Goal: Task Accomplishment & Management: Use online tool/utility

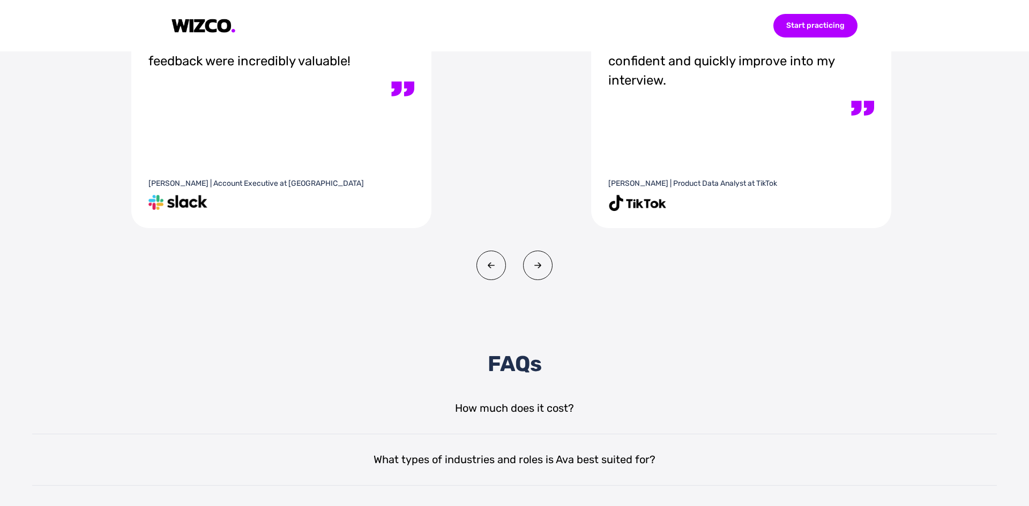
scroll to position [1876, 0]
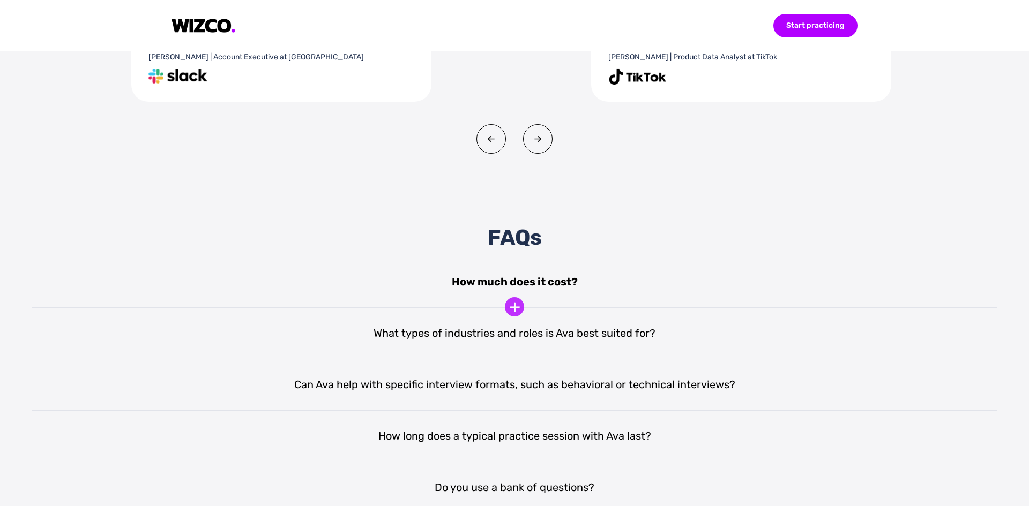
click at [517, 309] on div "+" at bounding box center [514, 306] width 19 height 19
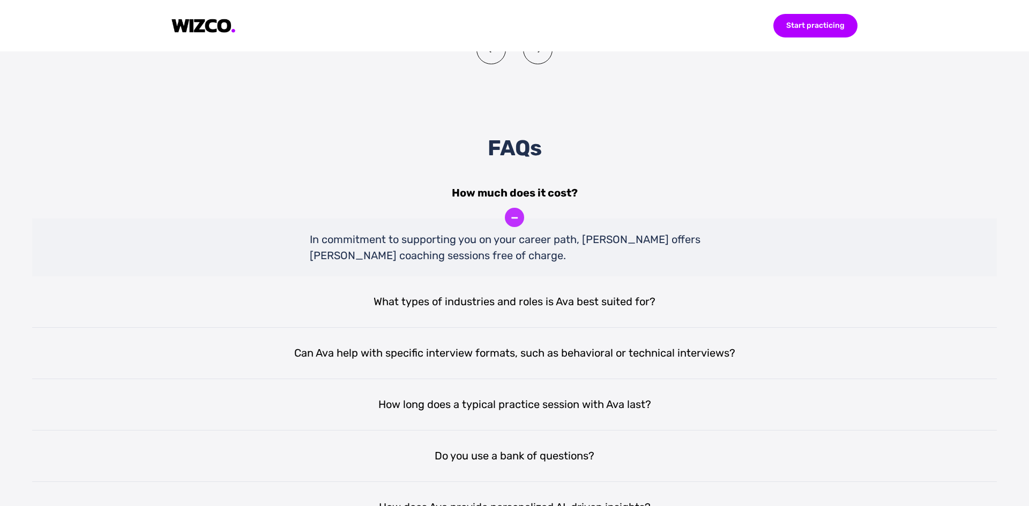
scroll to position [1983, 0]
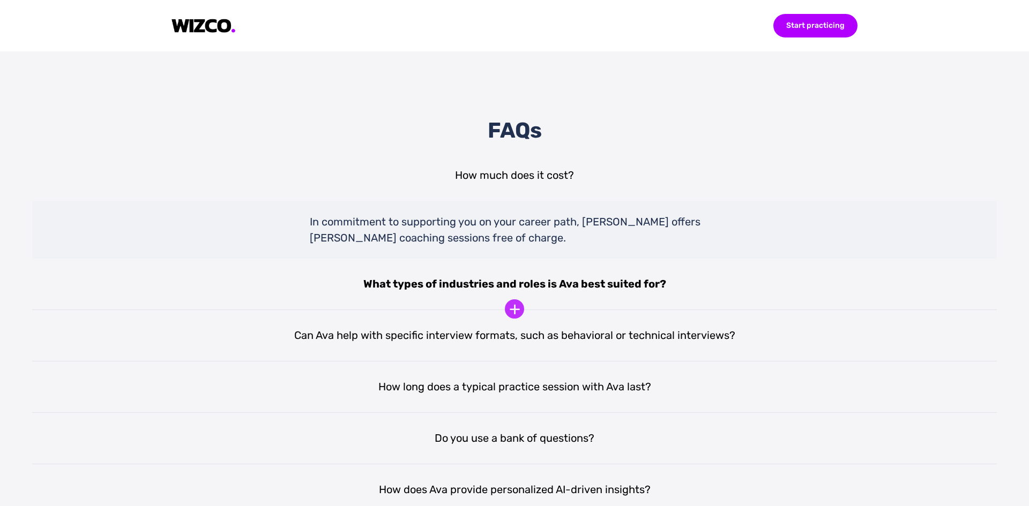
click at [625, 290] on div "What types of industries and roles is Ava best suited for?" at bounding box center [514, 284] width 965 height 51
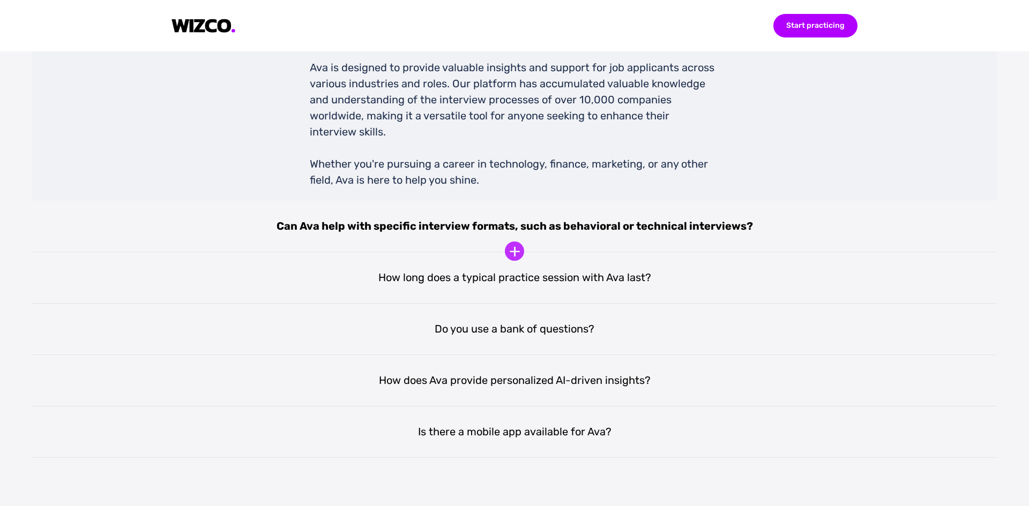
scroll to position [2251, 0]
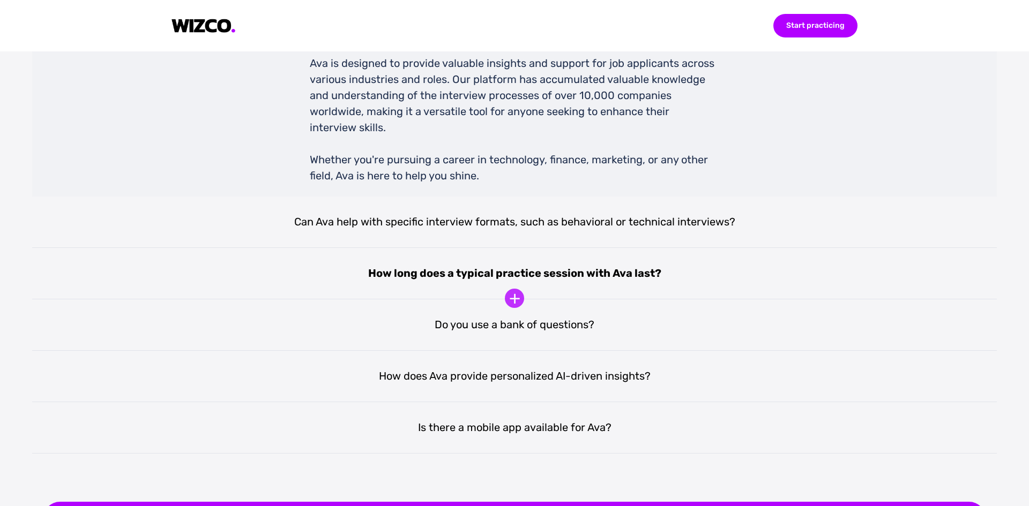
click at [551, 283] on div "How long does a typical practice session with Ava last?" at bounding box center [514, 273] width 965 height 51
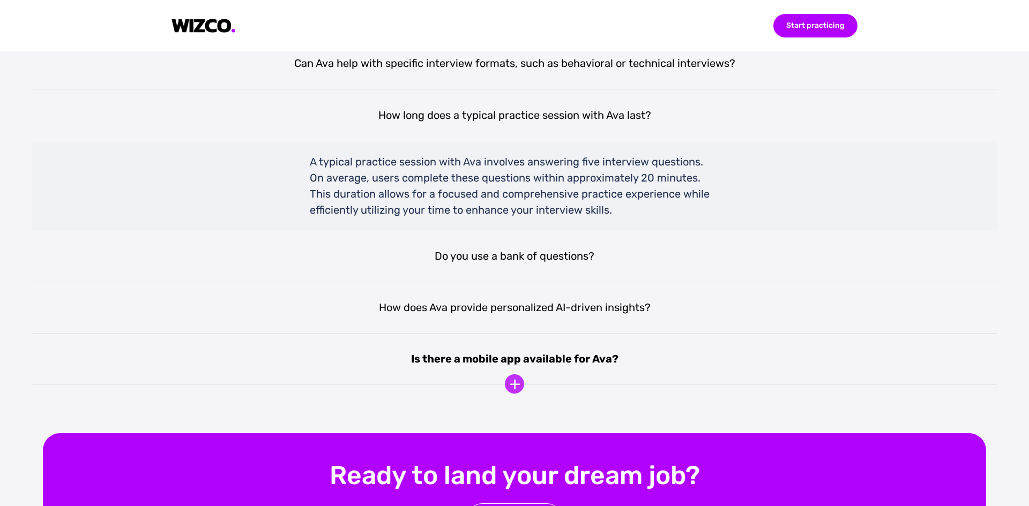
scroll to position [2412, 0]
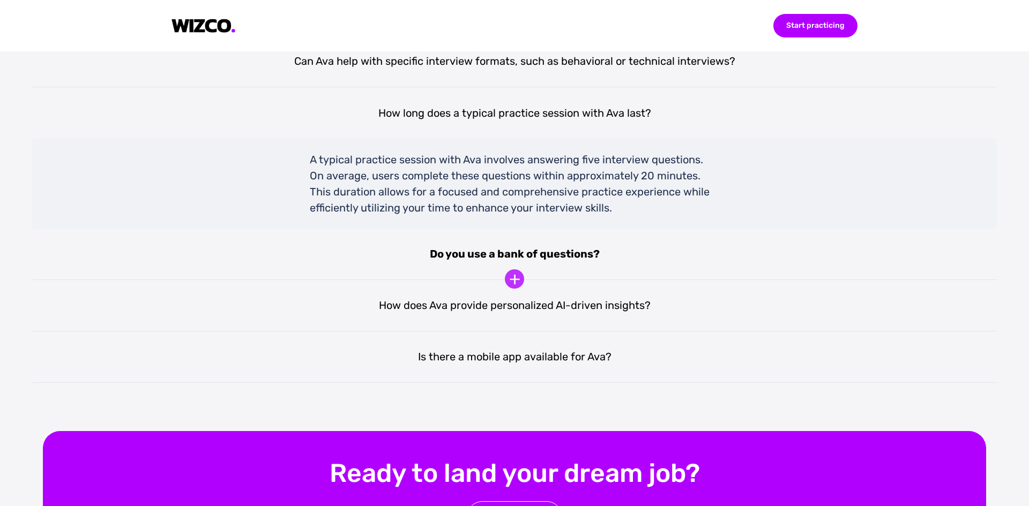
click at [526, 265] on div "Do you use a bank of questions?" at bounding box center [514, 254] width 965 height 51
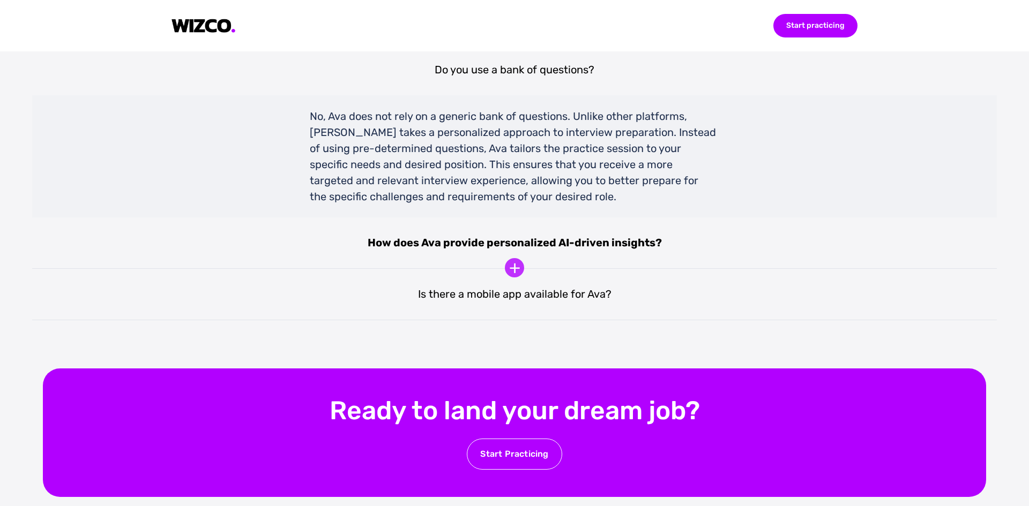
scroll to position [2626, 0]
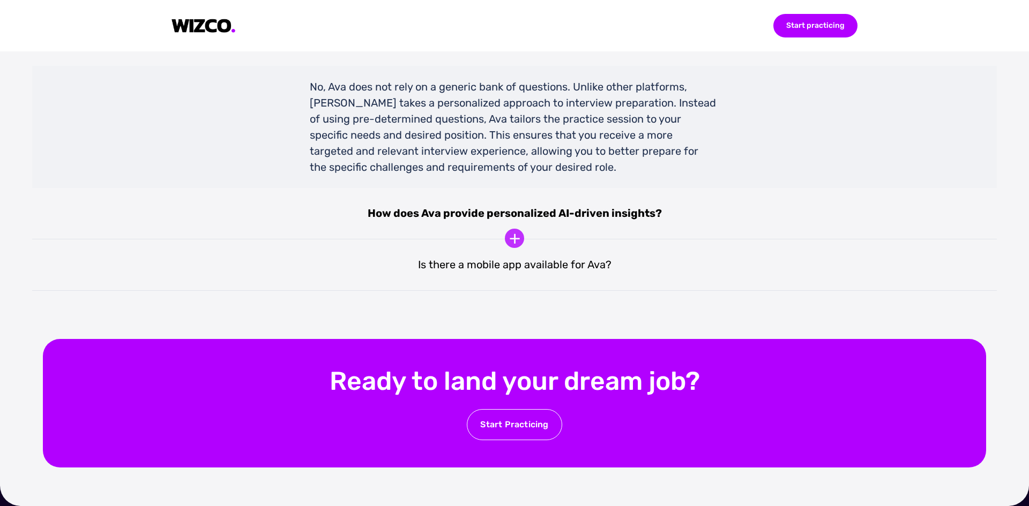
click at [516, 246] on div "+" at bounding box center [514, 238] width 19 height 19
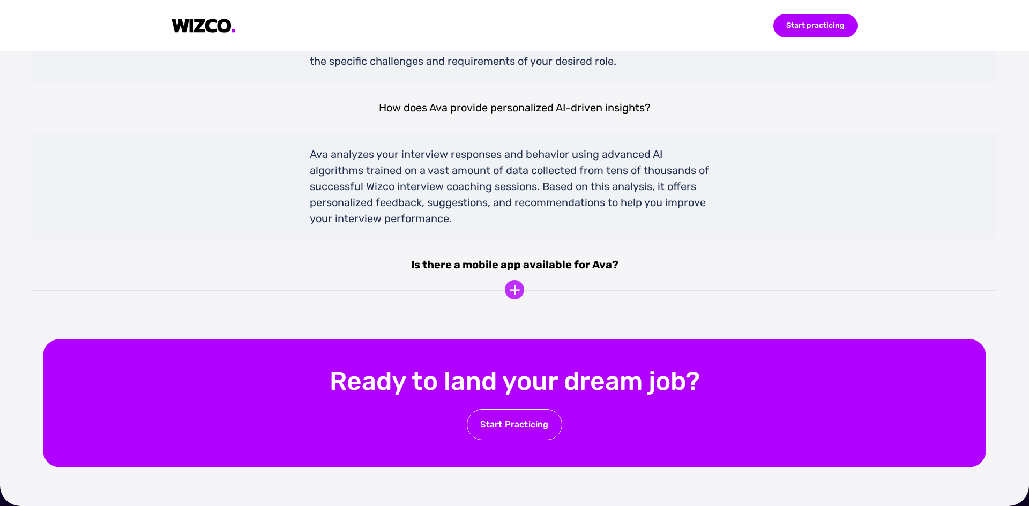
scroll to position [2740, 0]
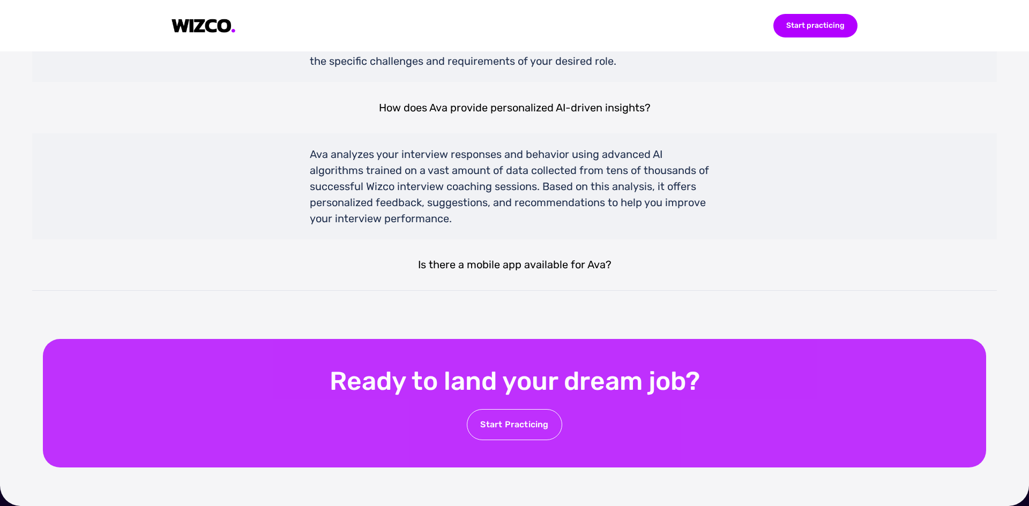
click at [518, 424] on div "Start Practicing" at bounding box center [514, 424] width 95 height 31
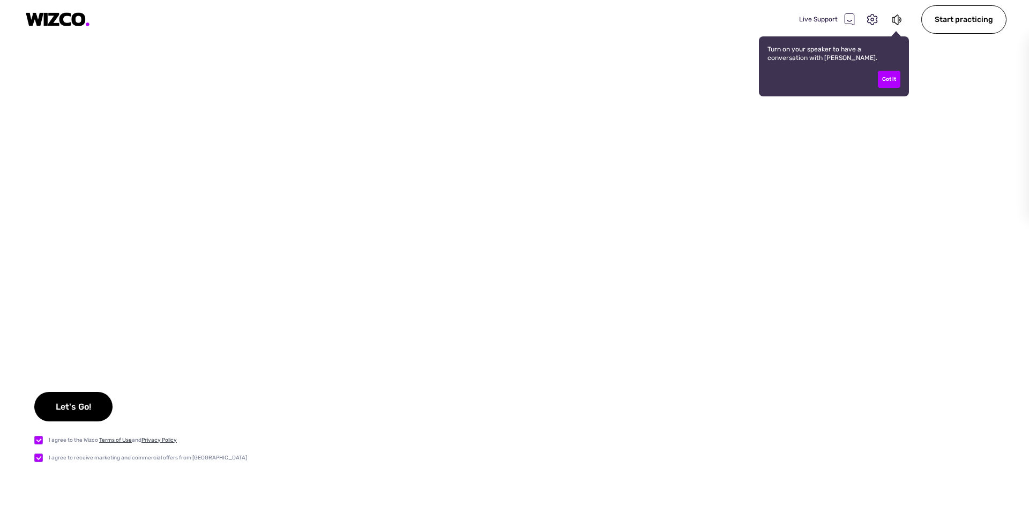
checkbox input "true"
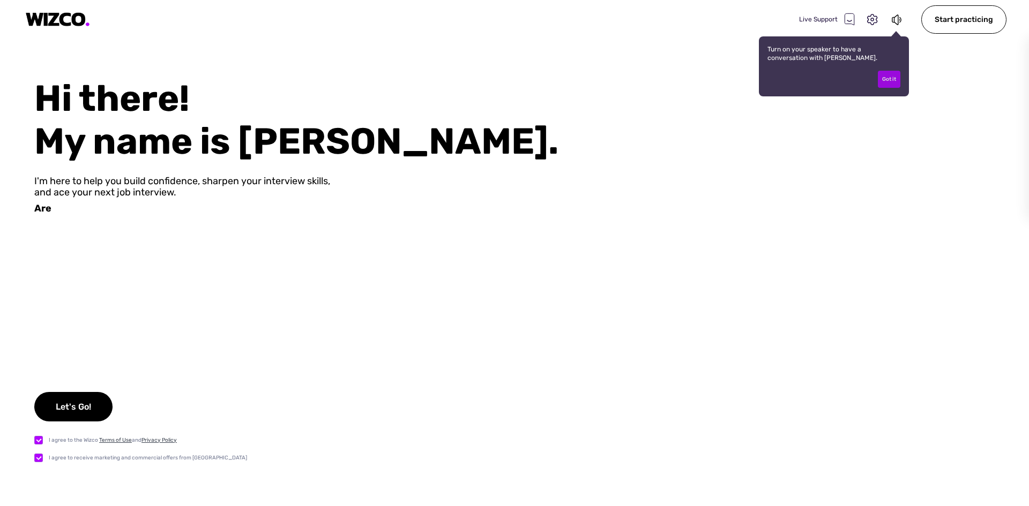
click at [889, 83] on div "Got it" at bounding box center [889, 79] width 23 height 17
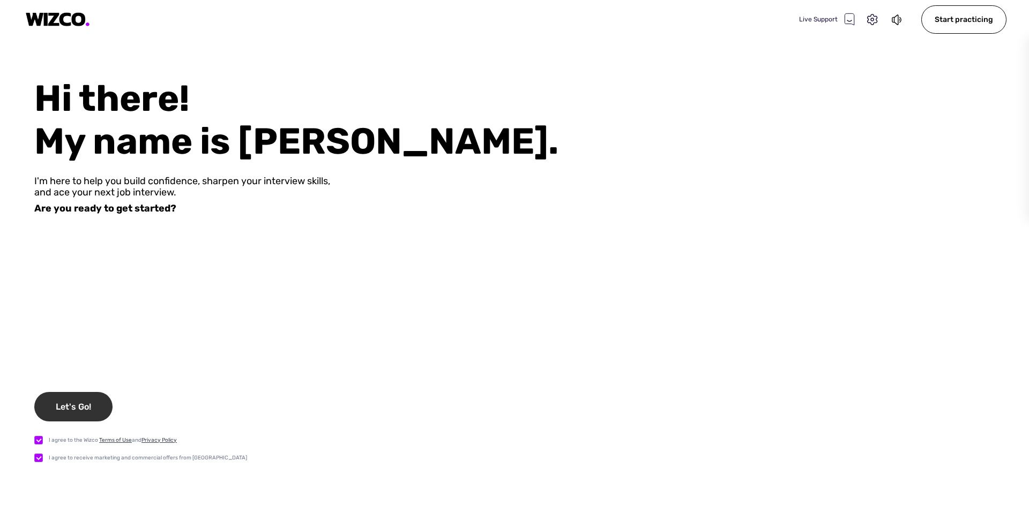
click at [77, 401] on div "Let's Go!" at bounding box center [73, 406] width 78 height 29
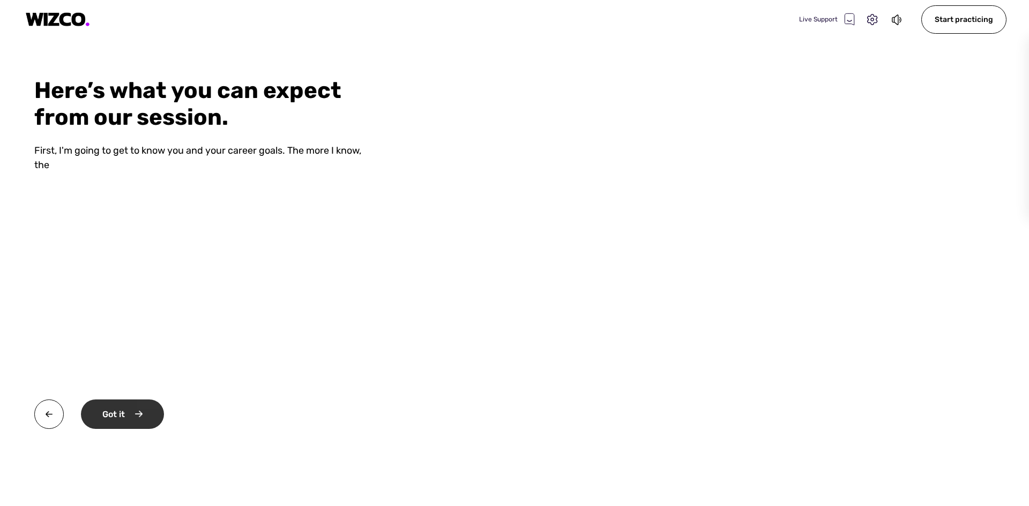
click at [105, 417] on div "Got it" at bounding box center [122, 414] width 83 height 29
click at [120, 418] on div "Okay" at bounding box center [121, 414] width 81 height 29
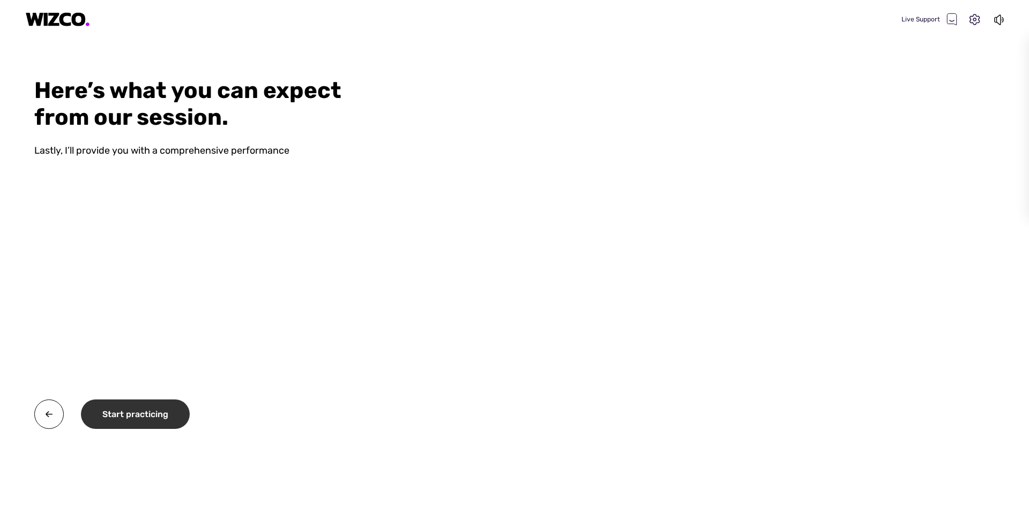
click at [128, 414] on div "Start practicing" at bounding box center [135, 414] width 109 height 29
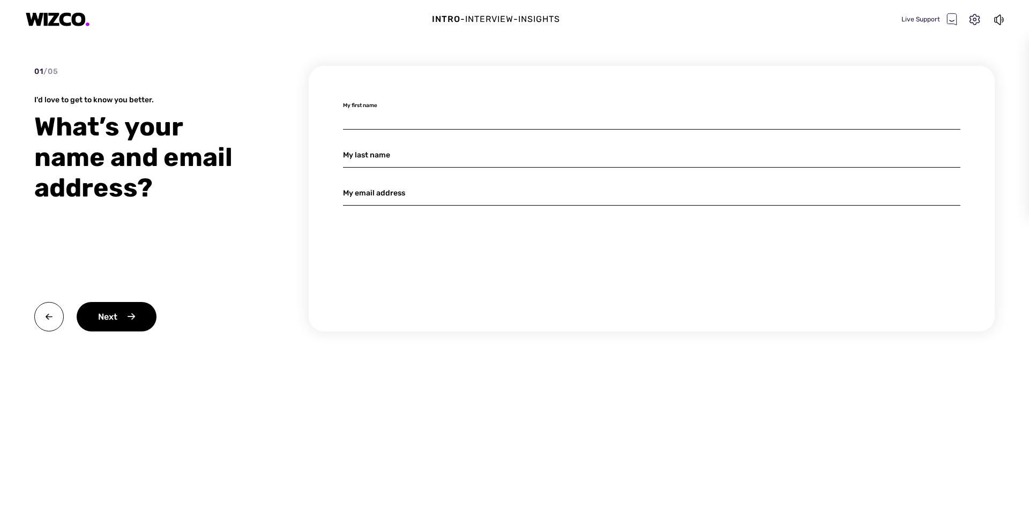
click at [394, 118] on input at bounding box center [651, 117] width 617 height 25
type input "Carlos"
type input "Pernia"
drag, startPoint x: 439, startPoint y: 195, endPoint x: 399, endPoint y: 192, distance: 40.3
click at [399, 192] on input "cpym06@hotmail.com" at bounding box center [651, 193] width 617 height 25
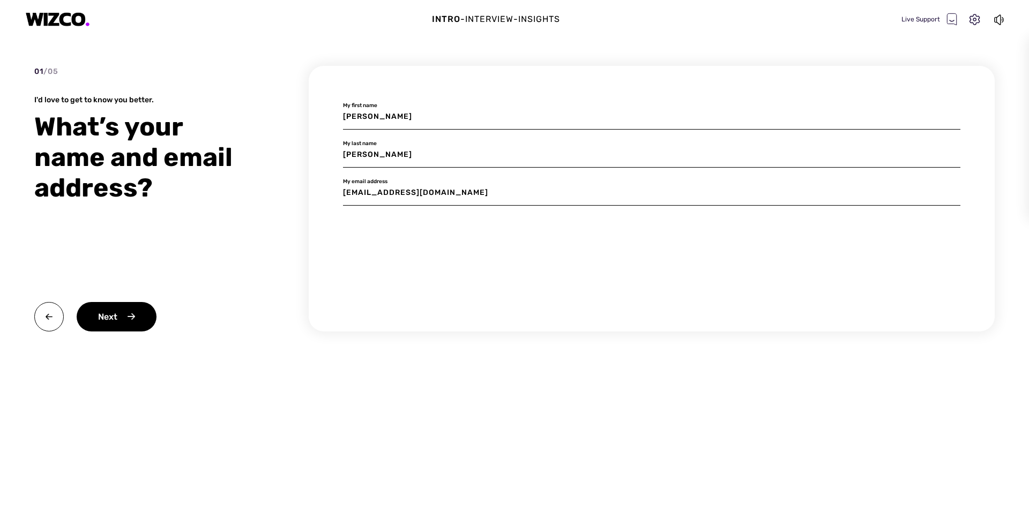
type input "cpym06@gmail.com"
click at [110, 316] on div "Next" at bounding box center [117, 316] width 80 height 29
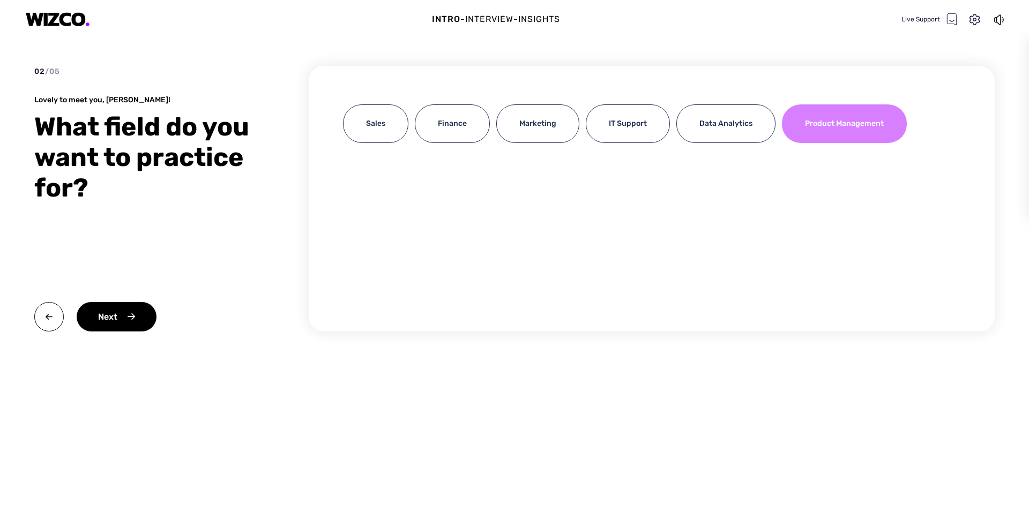
click at [842, 133] on div "Product Management" at bounding box center [844, 124] width 125 height 39
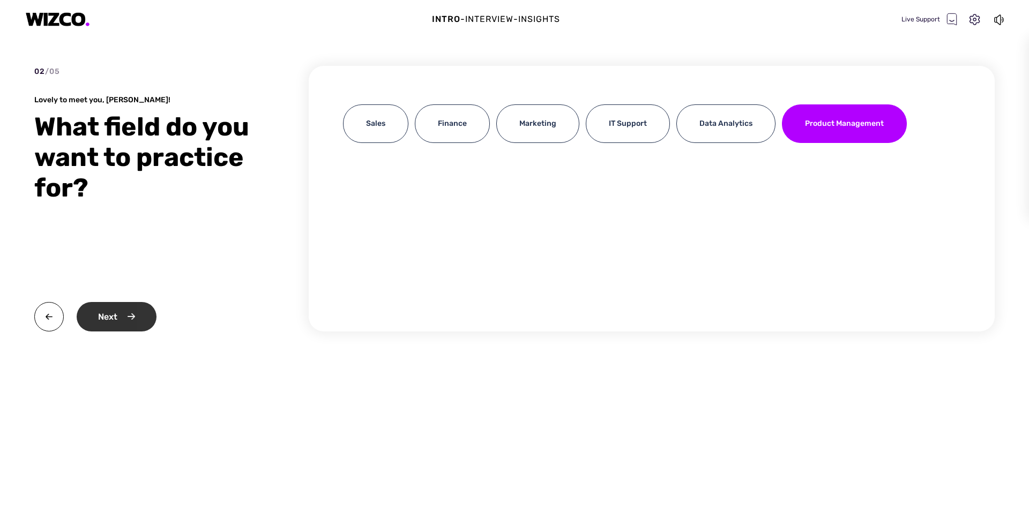
click at [103, 321] on div "Next" at bounding box center [117, 316] width 80 height 29
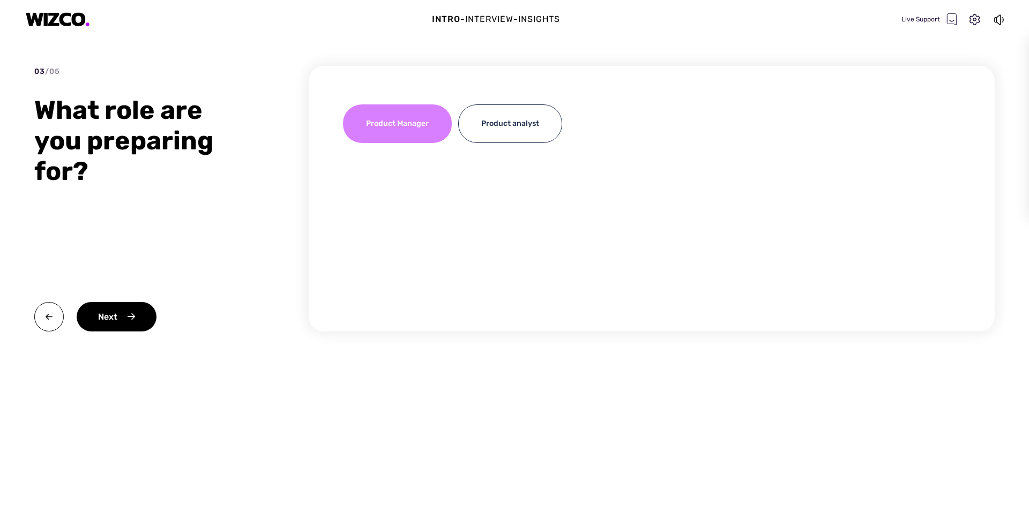
click at [387, 129] on div "Product Manager" at bounding box center [397, 124] width 109 height 39
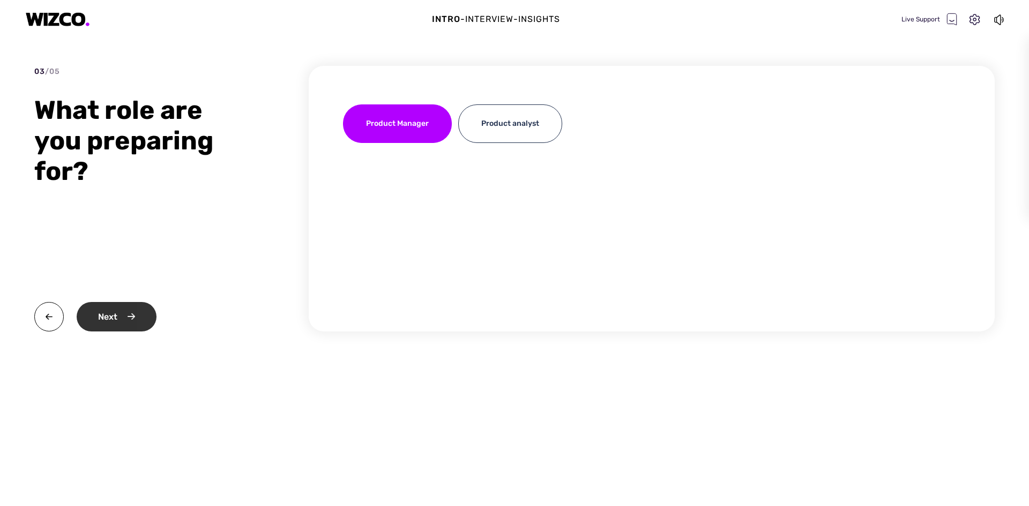
click at [118, 314] on div "Next" at bounding box center [117, 316] width 80 height 29
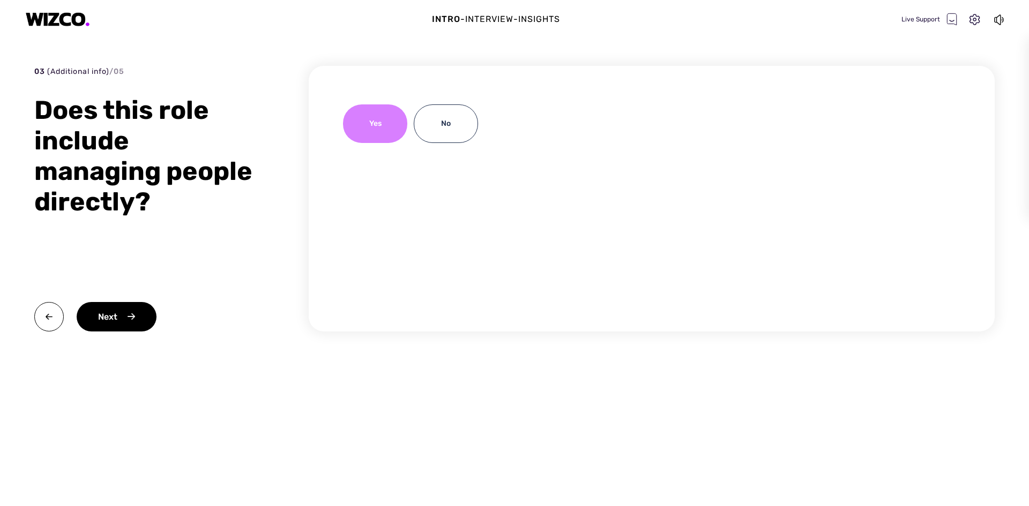
click at [367, 124] on div "Yes" at bounding box center [375, 124] width 64 height 39
click at [113, 320] on div "Next" at bounding box center [117, 316] width 80 height 29
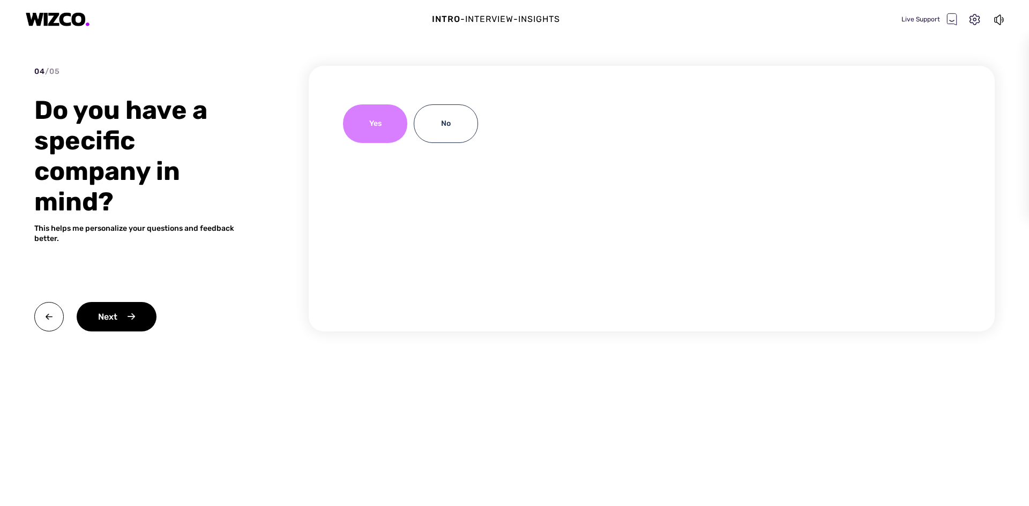
click at [387, 122] on div "Yes" at bounding box center [375, 124] width 64 height 39
click at [104, 317] on div "Next" at bounding box center [117, 316] width 80 height 29
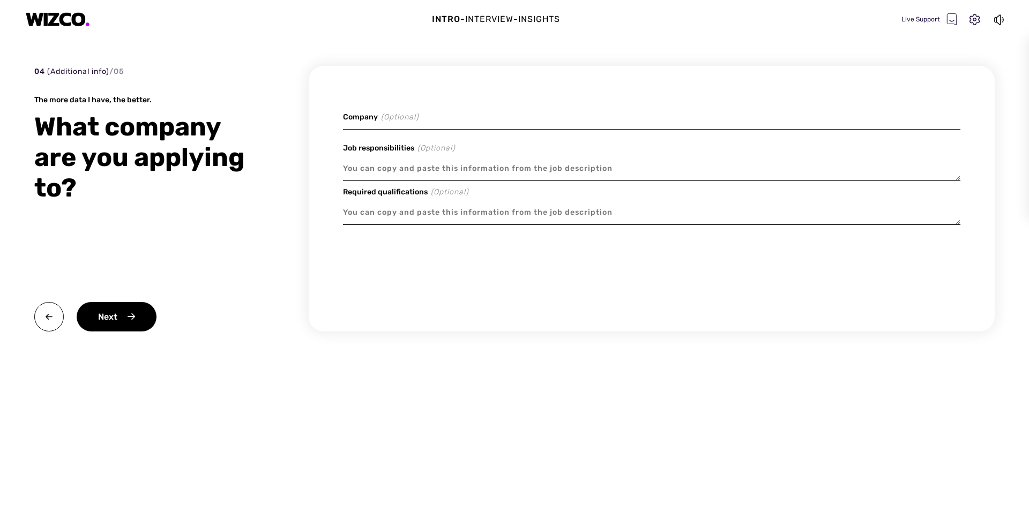
click at [400, 117] on input at bounding box center [651, 117] width 617 height 25
type textarea "x"
type input "L"
type textarea "x"
type input "Lu"
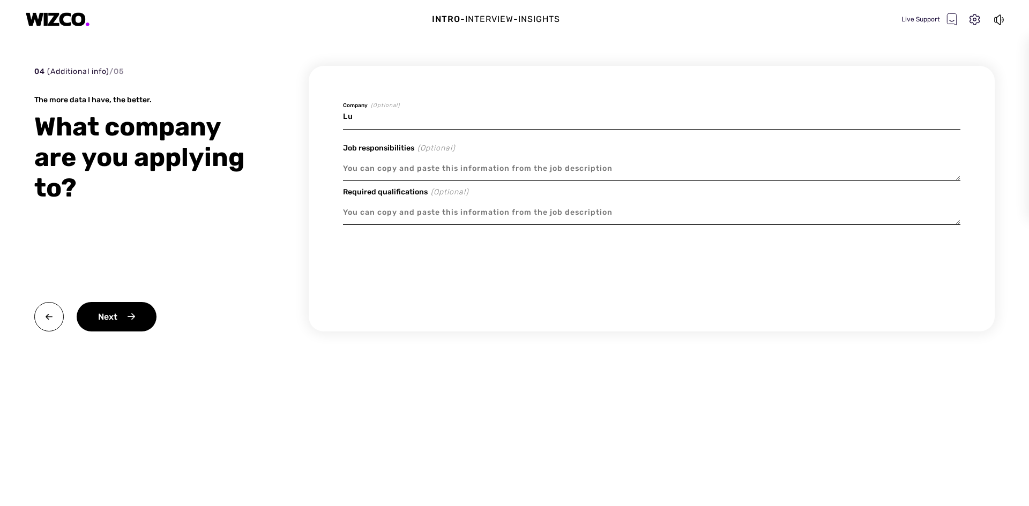
type textarea "x"
type input "Lum"
type textarea "x"
type input "Lumi"
type textarea "x"
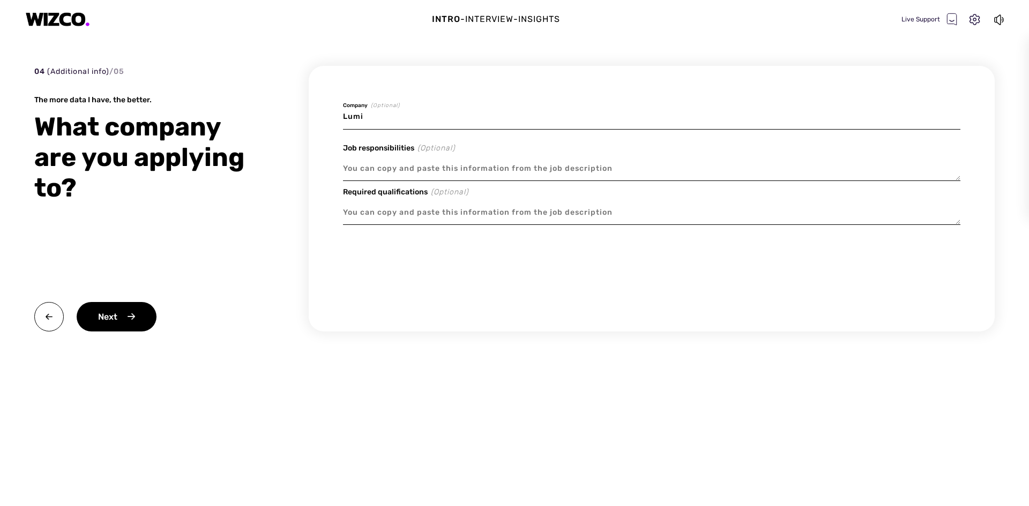
type input "Lumin"
type textarea "x"
type input "Lumin"
type textarea "x"
type input "Lumin D"
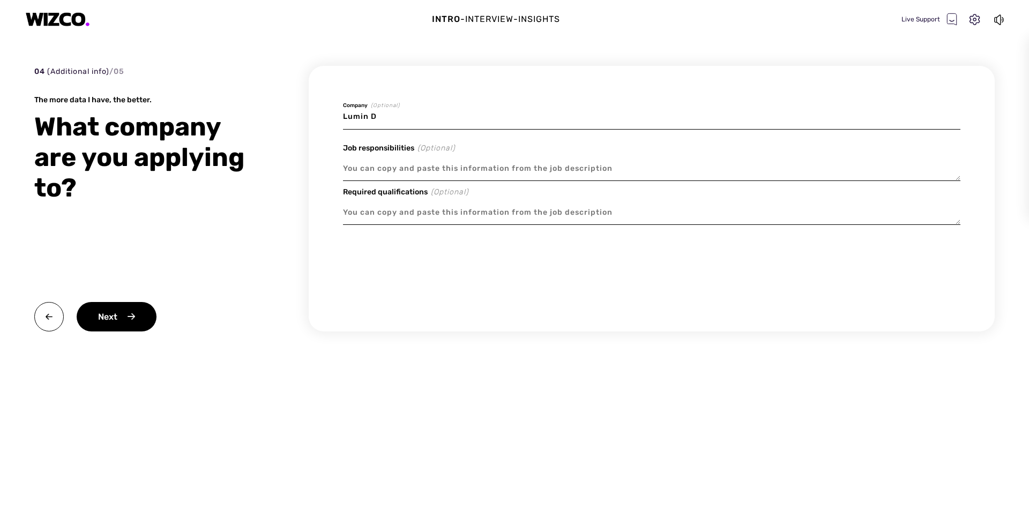
type textarea "x"
type input "Lumin Di"
type textarea "x"
type input "Lumin Dig"
type textarea "x"
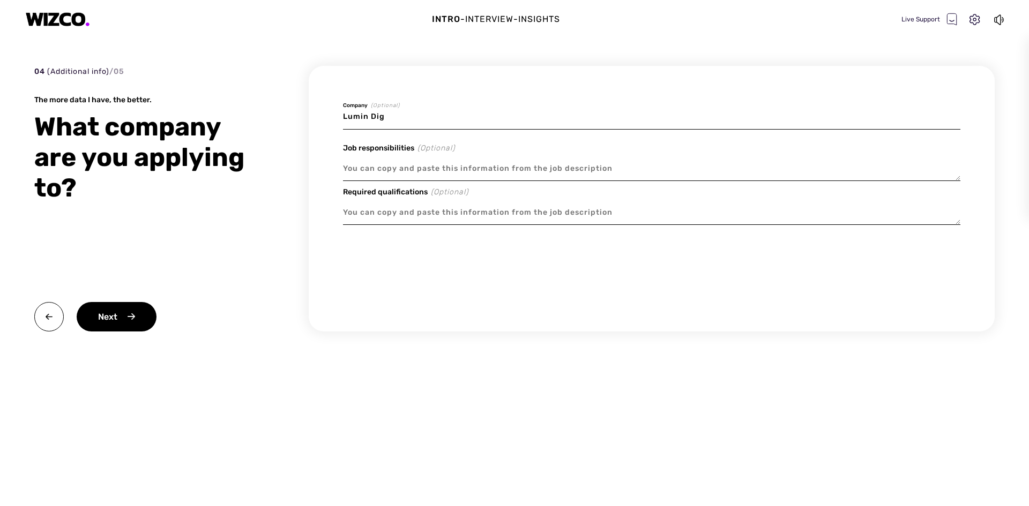
type input "Lumin Digi"
type textarea "x"
type input "Lumin Digit"
type textarea "x"
type input "Lumin Digita"
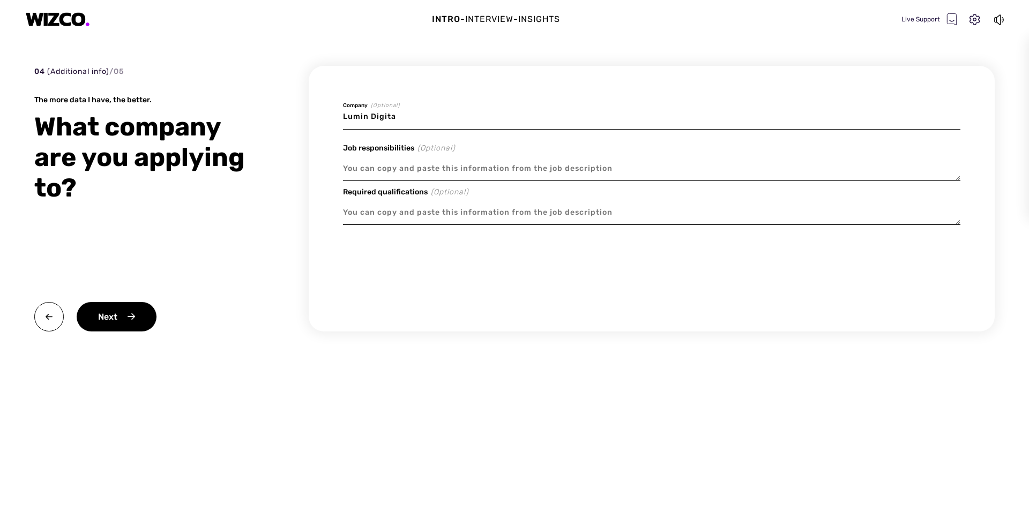
type textarea "x"
type input "Lumin Digital"
type textarea "x"
type input "Lumin Digital"
type textarea "x"
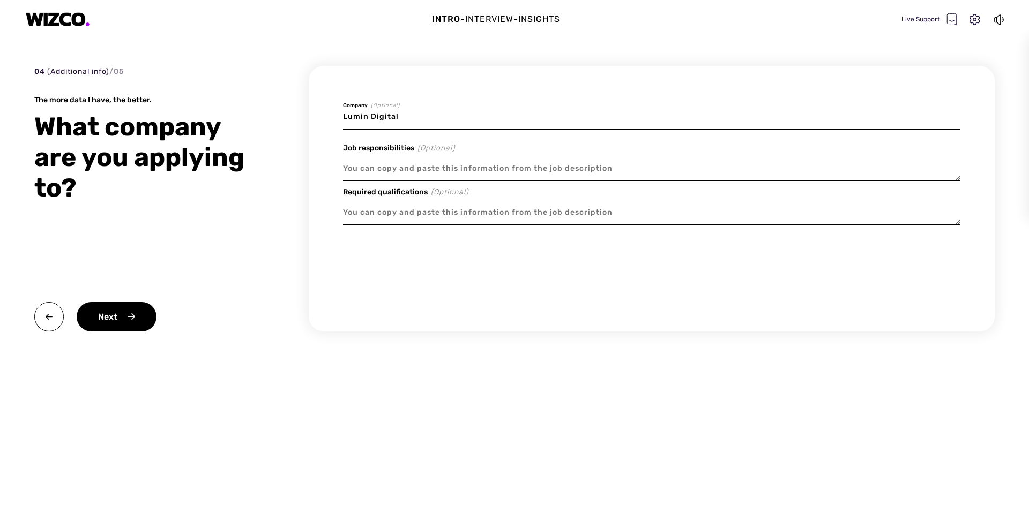
type input "Lumin Digital"
click at [356, 170] on textarea at bounding box center [651, 168] width 617 height 25
paste textarea "The Director of Product Management – Product Operations will lead and scale our…"
type textarea "x"
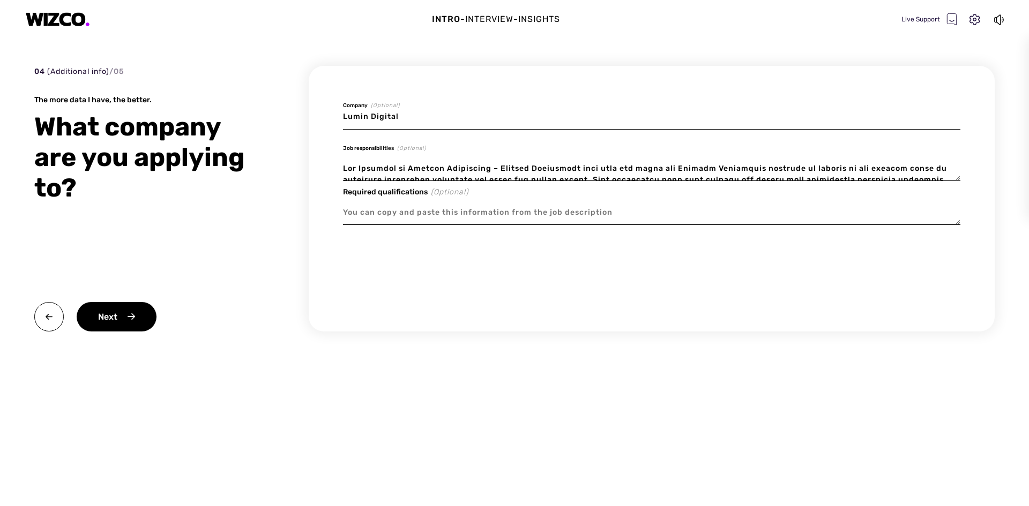
scroll to position [880, 0]
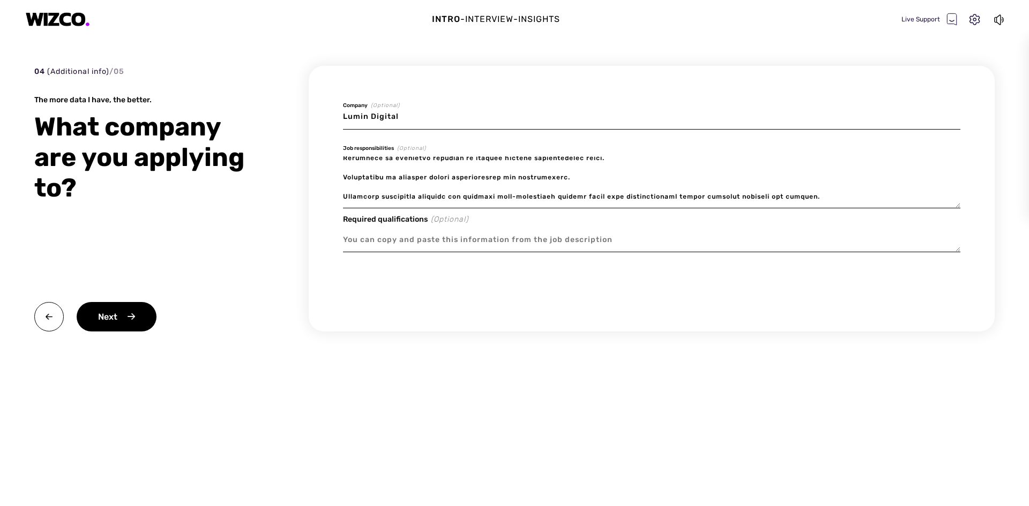
type textarea "The Director of Product Management – Product Operations will lead and scale our…"
click at [356, 240] on textarea at bounding box center [651, 240] width 617 height 25
paste textarea "Position Specifications Education: Required Bachelor’s degree in Business, Comp…"
type textarea "x"
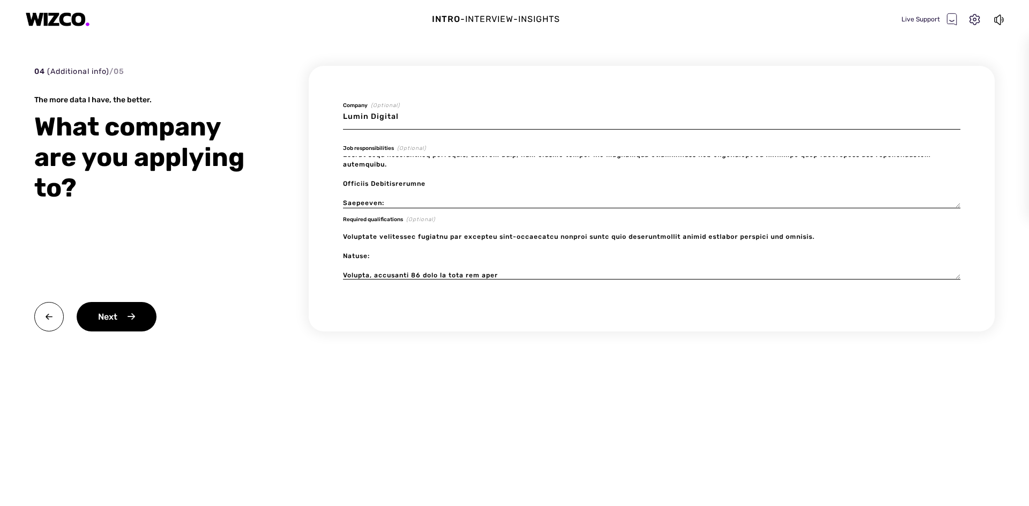
scroll to position [558, 0]
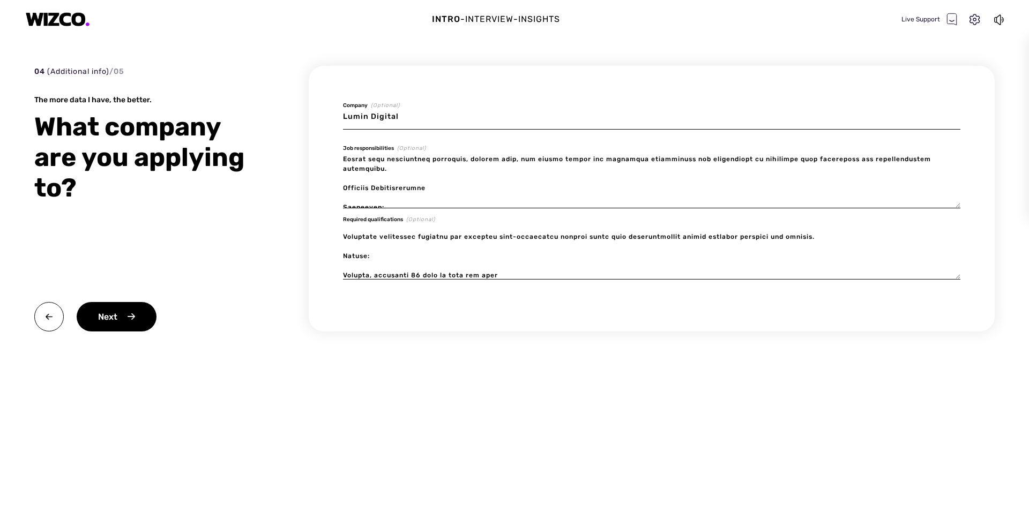
type textarea "Position Specifications Education: Required Bachelor’s degree in Business, Comp…"
drag, startPoint x: 342, startPoint y: 189, endPoint x: 355, endPoint y: 185, distance: 12.9
click at [377, 190] on div "Lumin Digital Company (Optional) Job responsibilities (Optional) Required quali…" at bounding box center [652, 199] width 686 height 266
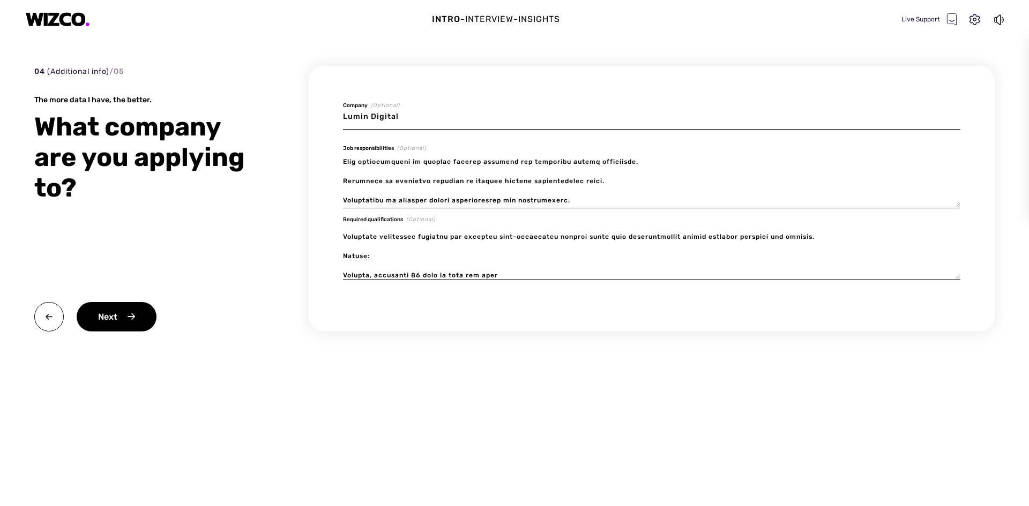
scroll to position [887, 0]
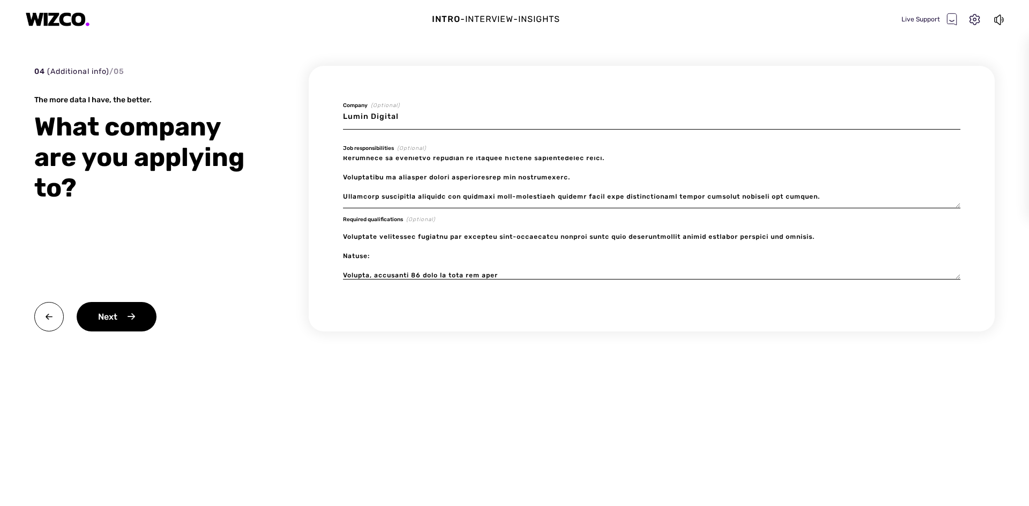
drag, startPoint x: 344, startPoint y: 188, endPoint x: 449, endPoint y: 195, distance: 105.2
click at [449, 195] on textarea at bounding box center [651, 182] width 617 height 52
type textarea "x"
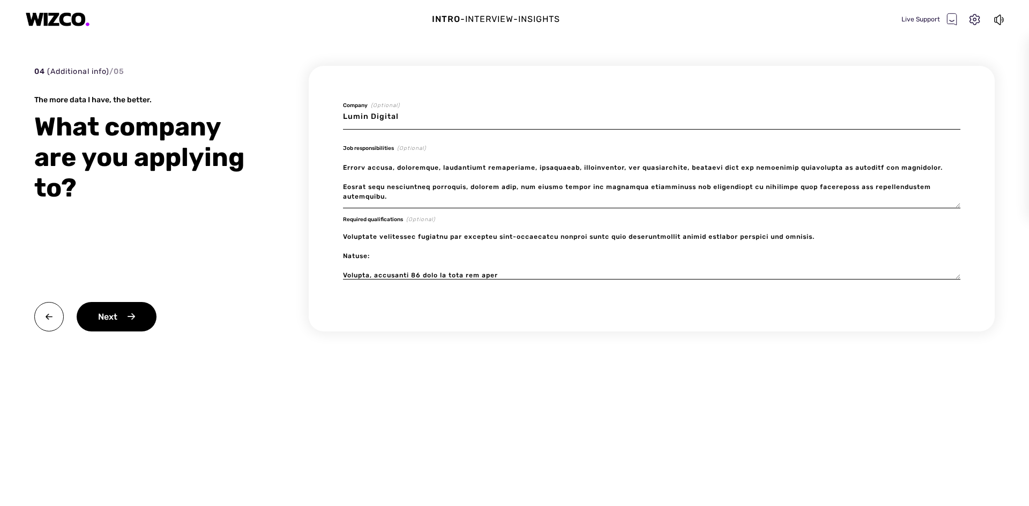
scroll to position [550, 0]
type textarea "The Director of Product Management – Product Operations will lead and scale our…"
click at [108, 312] on div "Next" at bounding box center [117, 316] width 80 height 29
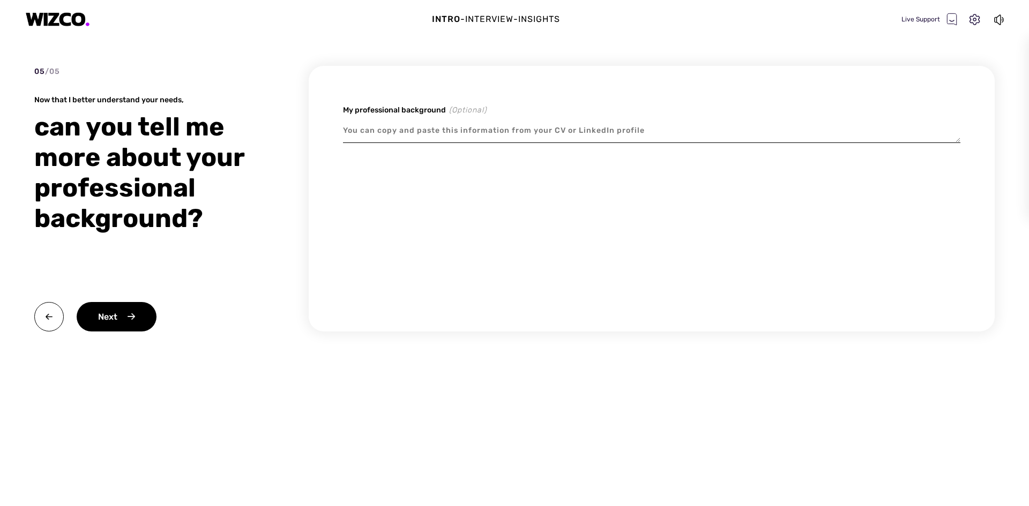
click at [360, 133] on textarea at bounding box center [651, 130] width 617 height 25
paste textarea "Director Product Manager, Payments Strategic Thinker Director with nearly 10 ye…"
type textarea "x"
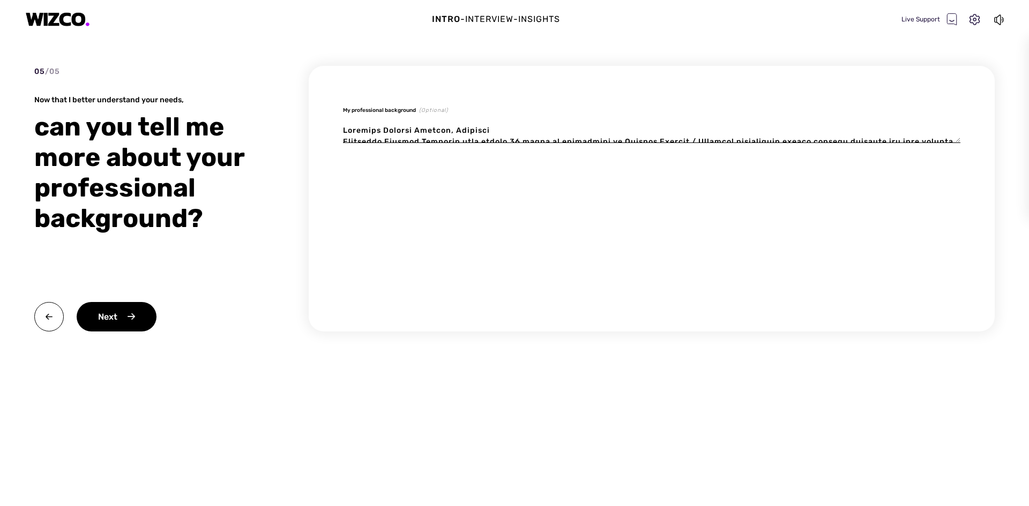
scroll to position [369, 0]
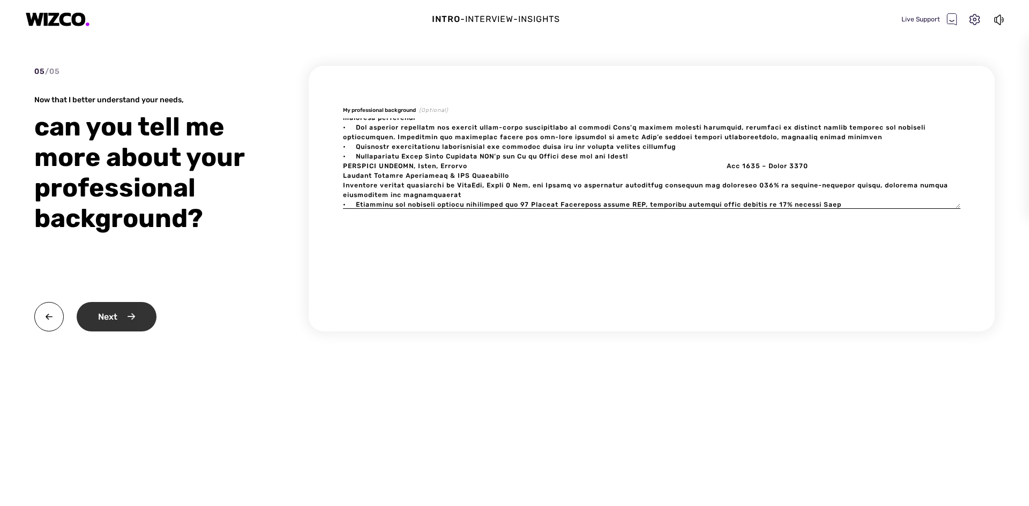
type textarea "Director Product Manager, Payments Strategic Thinker Director with nearly 10 ye…"
type textarea "x"
click at [111, 315] on div "Next" at bounding box center [117, 316] width 80 height 29
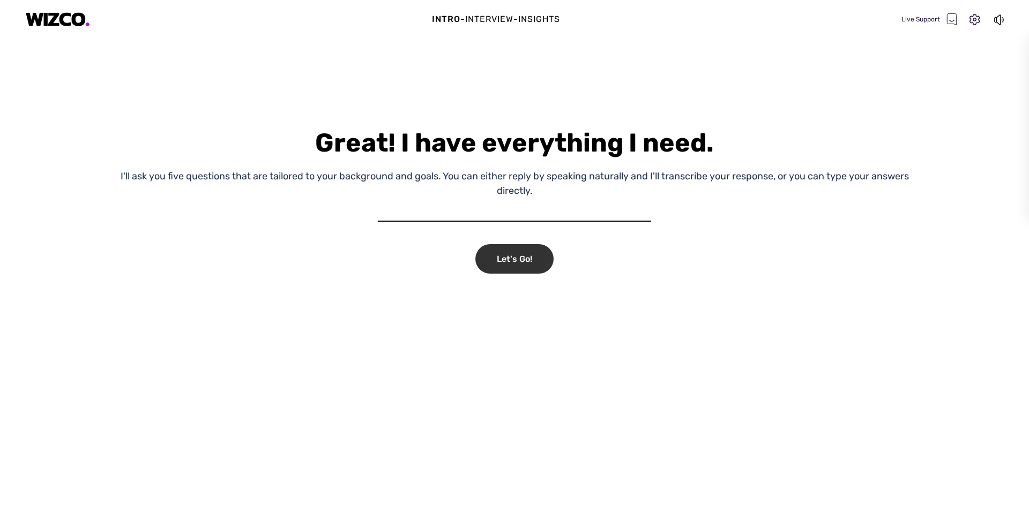
click at [503, 264] on div "Let's Go!" at bounding box center [514, 258] width 78 height 29
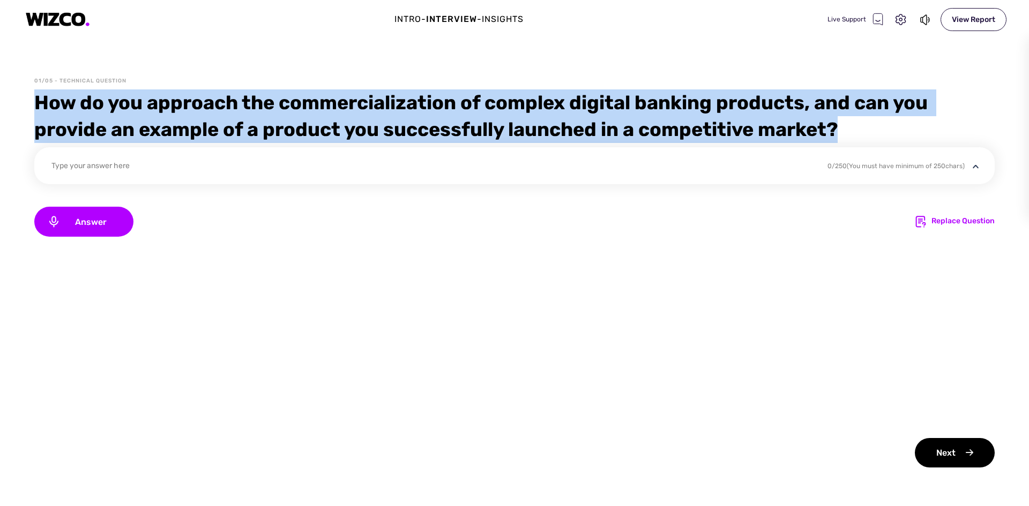
drag, startPoint x: 844, startPoint y: 130, endPoint x: 33, endPoint y: 115, distance: 811.0
click at [33, 115] on div "01/05 - Technical Question How do you approach the commercialization of complex…" at bounding box center [514, 291] width 1029 height 429
copy div "How do you approach the commercialization of complex digital banking products, …"
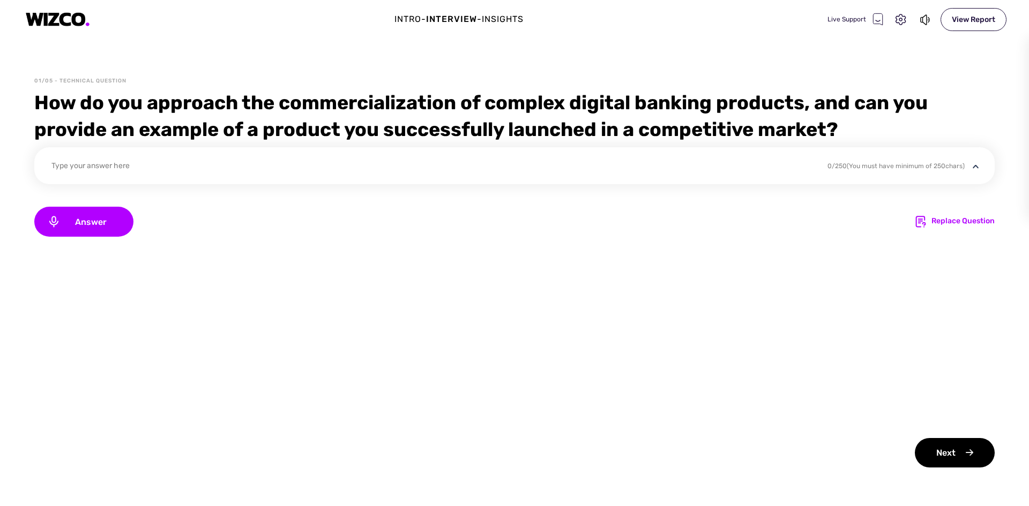
click at [77, 162] on div "Type your answer here" at bounding box center [432, 167] width 762 height 14
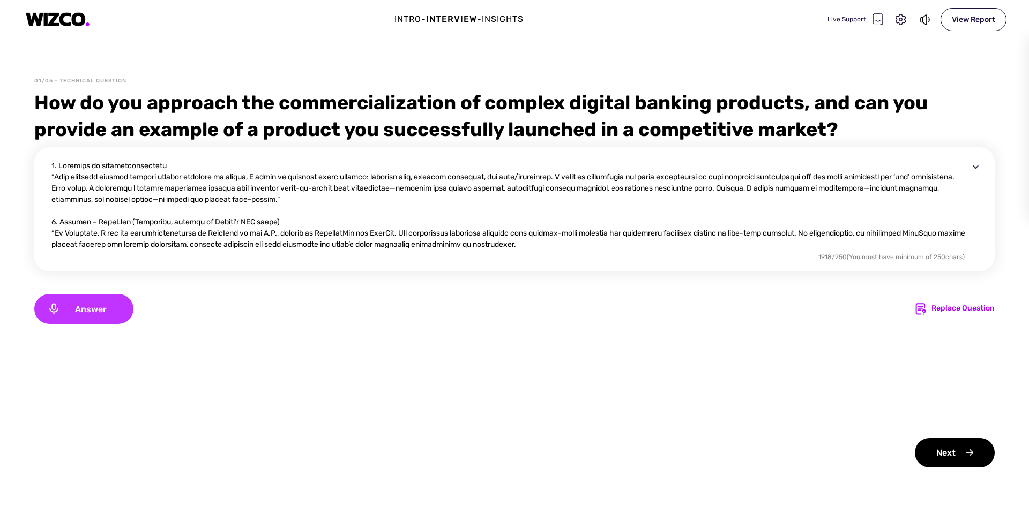
scroll to position [78, 0]
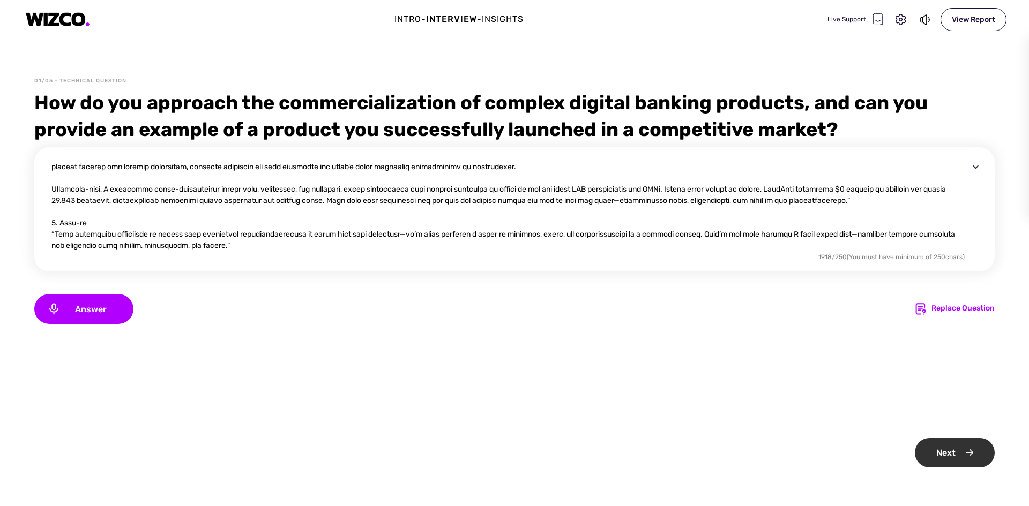
type textarea "1. Approach to commercialization “When bringing complex digital banking product…"
click at [939, 446] on div "Next" at bounding box center [955, 452] width 80 height 29
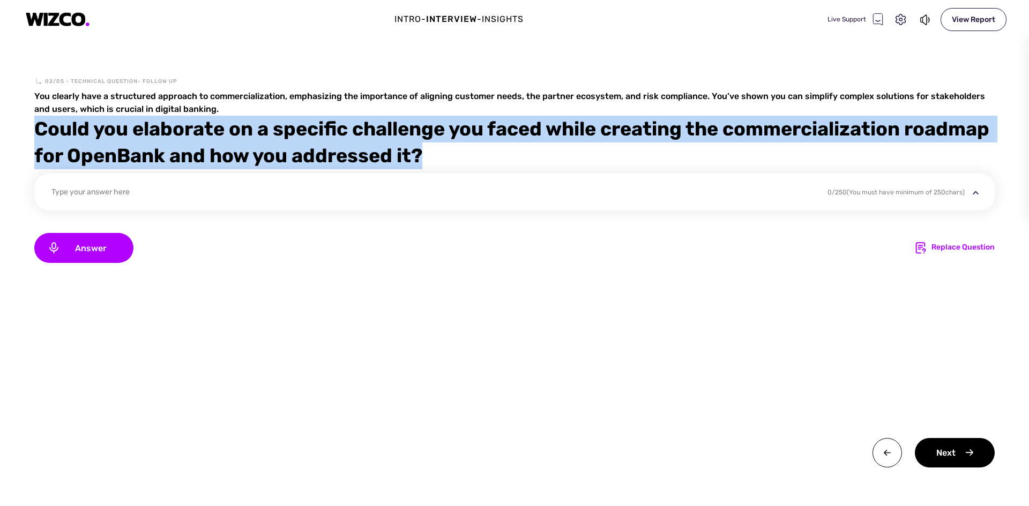
drag, startPoint x: 519, startPoint y: 151, endPoint x: 29, endPoint y: 130, distance: 490.8
click at [30, 130] on div "02/05 - Technical Question- follow up You clearly have a structured approach to…" at bounding box center [514, 291] width 1029 height 429
copy div "Could you elaborate on a specific challenge you faced while creating the commer…"
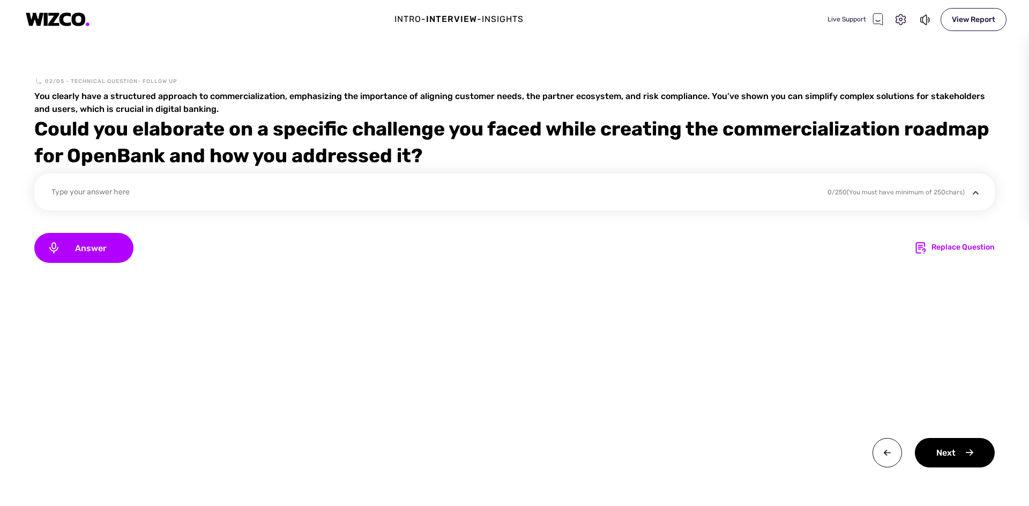
click at [104, 189] on div "Type your answer here" at bounding box center [432, 193] width 762 height 14
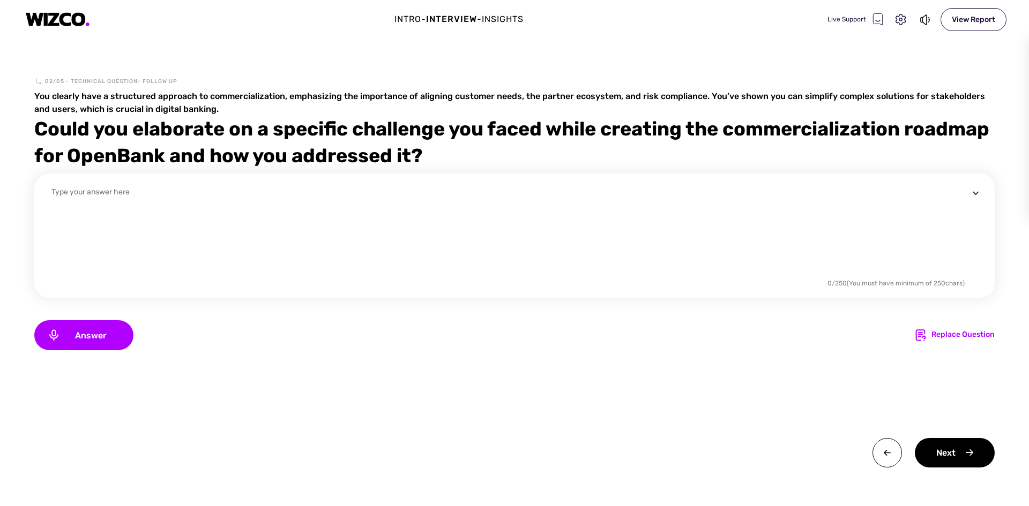
click at [70, 191] on textarea at bounding box center [509, 231] width 917 height 90
paste textarea "One of the biggest challenges I faced was aligning speed-to-market with risk an…"
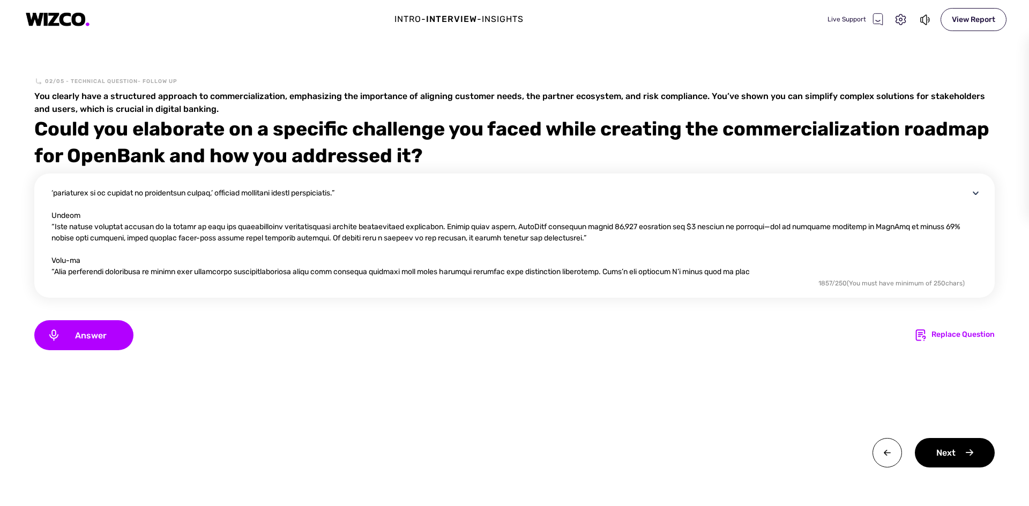
scroll to position [113, 0]
type textarea "One of the biggest challenges I faced was aligning speed-to-market with risk an…"
click at [955, 455] on div "Next" at bounding box center [955, 452] width 80 height 29
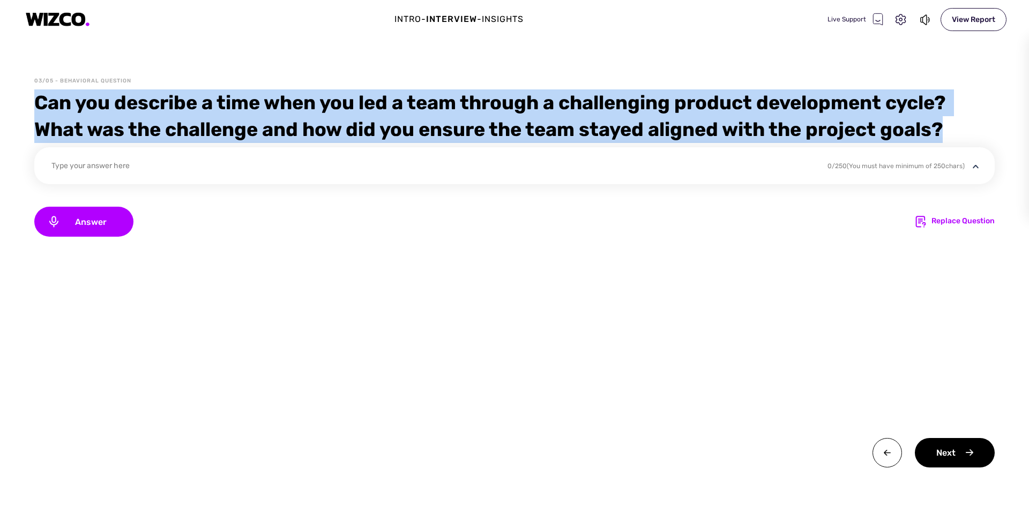
drag, startPoint x: 35, startPoint y: 100, endPoint x: 963, endPoint y: 131, distance: 928.7
click at [963, 131] on div "Can you describe a time when you led a team through a challenging product devel…" at bounding box center [514, 116] width 960 height 54
copy div "Can you describe a time when you led a team through a challenging product devel…"
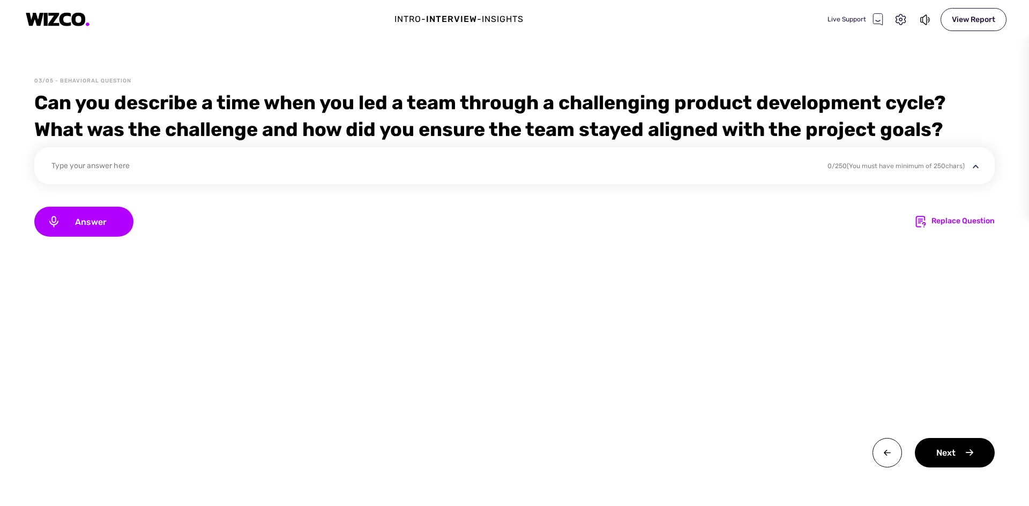
click at [122, 161] on div "Type your answer here" at bounding box center [432, 167] width 762 height 14
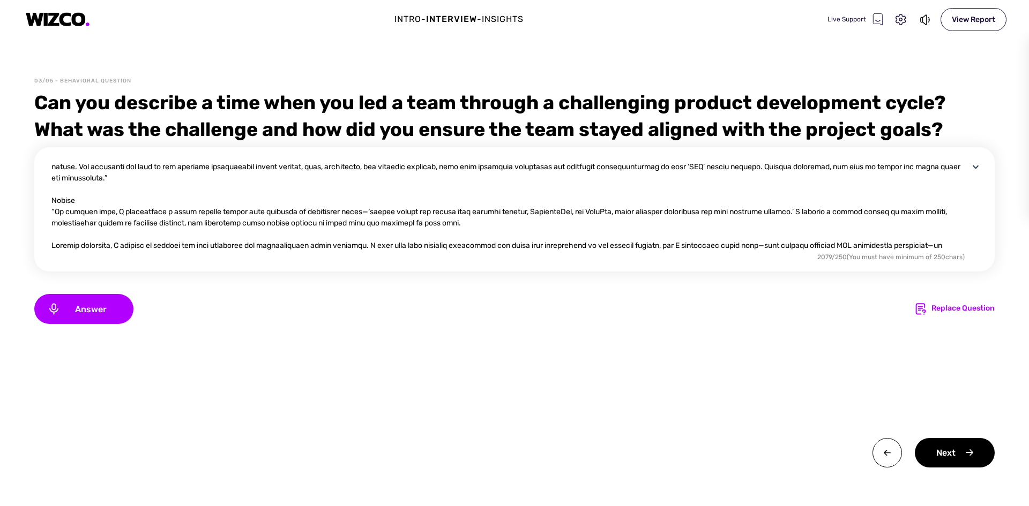
scroll to position [0, 0]
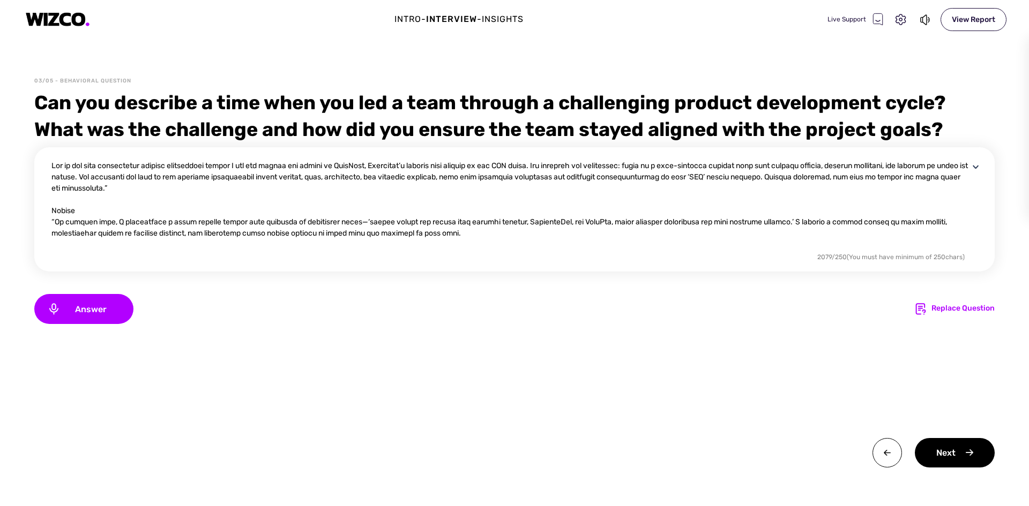
click at [57, 221] on textarea at bounding box center [509, 205] width 917 height 90
click at [347, 221] on textarea at bounding box center [509, 205] width 917 height 90
click at [802, 222] on textarea at bounding box center [509, 205] width 917 height 90
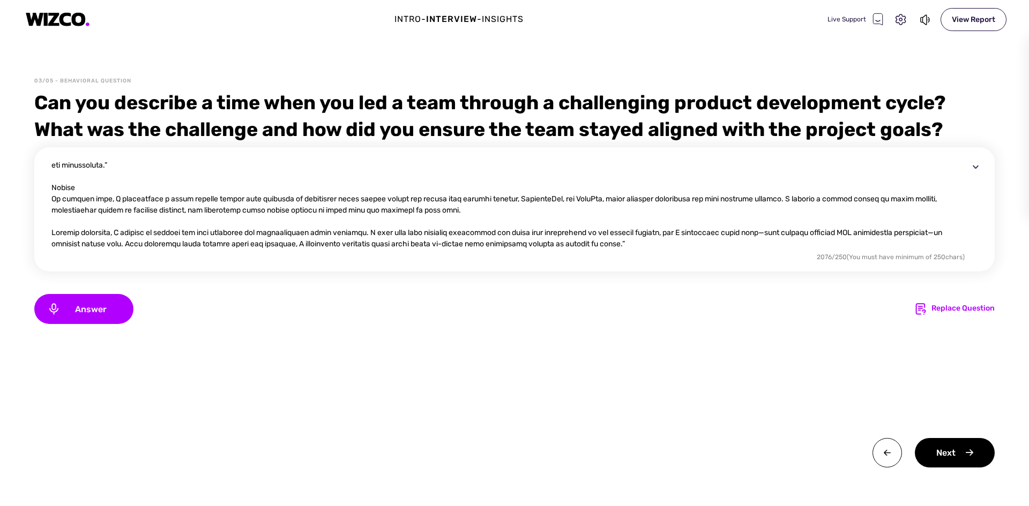
scroll to position [54, 0]
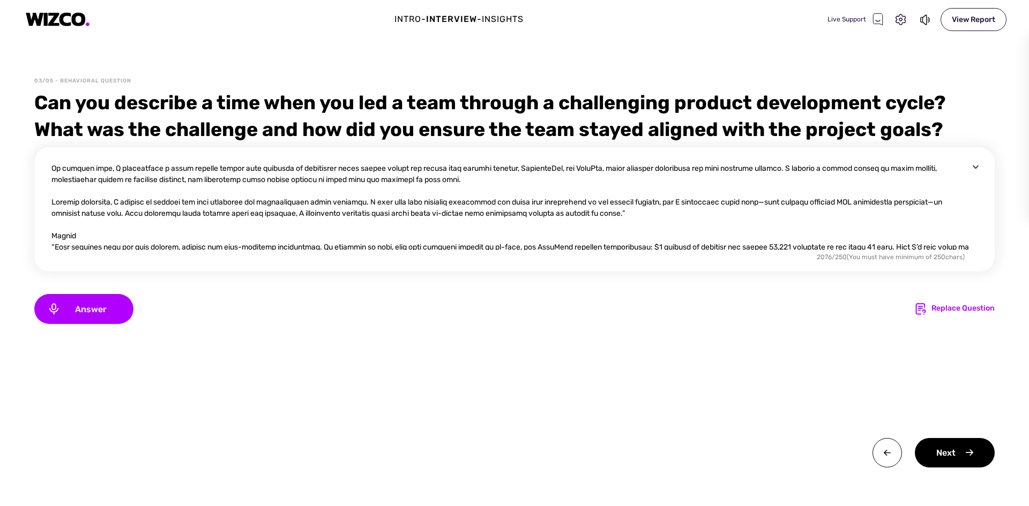
drag, startPoint x: 788, startPoint y: 205, endPoint x: 794, endPoint y: 205, distance: 6.4
click at [789, 205] on textarea at bounding box center [509, 205] width 917 height 90
drag, startPoint x: 949, startPoint y: 201, endPoint x: 957, endPoint y: 170, distance: 31.6
click at [950, 201] on textarea at bounding box center [509, 205] width 917 height 90
drag, startPoint x: 645, startPoint y: 211, endPoint x: 669, endPoint y: 197, distance: 27.6
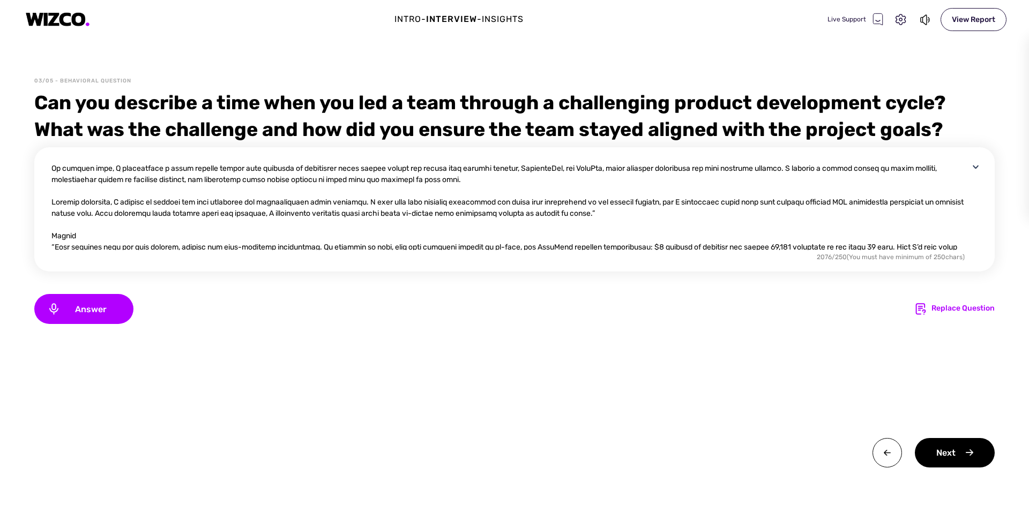
click at [647, 211] on textarea at bounding box center [509, 205] width 917 height 90
click at [56, 248] on textarea at bounding box center [509, 205] width 917 height 90
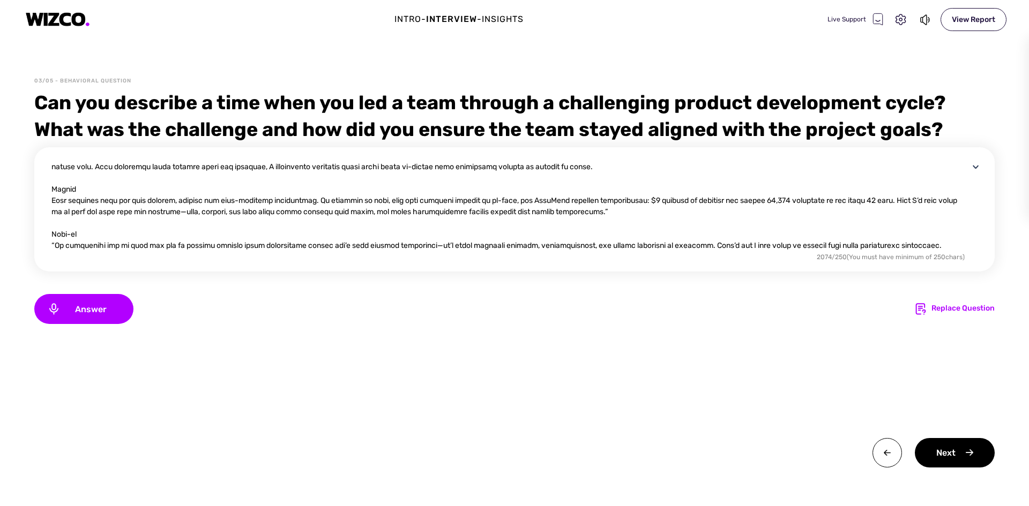
scroll to position [101, 0]
click at [609, 210] on textarea at bounding box center [509, 205] width 917 height 90
drag, startPoint x: 54, startPoint y: 244, endPoint x: 64, endPoint y: 234, distance: 15.2
click at [56, 243] on textarea at bounding box center [509, 205] width 917 height 90
drag, startPoint x: 432, startPoint y: 245, endPoint x: 441, endPoint y: 232, distance: 15.8
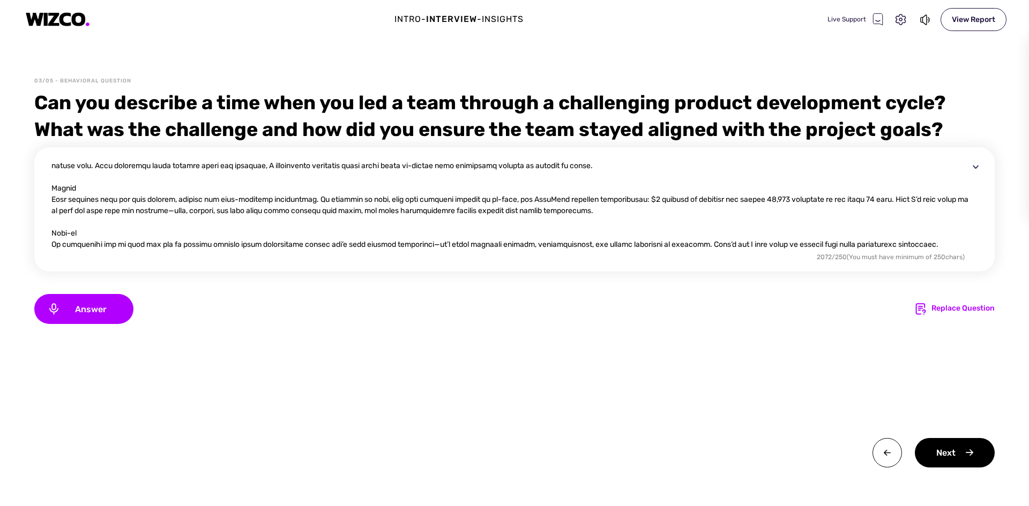
click at [434, 243] on textarea at bounding box center [509, 205] width 917 height 90
type textarea "One of the most challenging product development cycles I led was during the lau…"
click at [945, 454] on div "Next" at bounding box center [955, 452] width 80 height 29
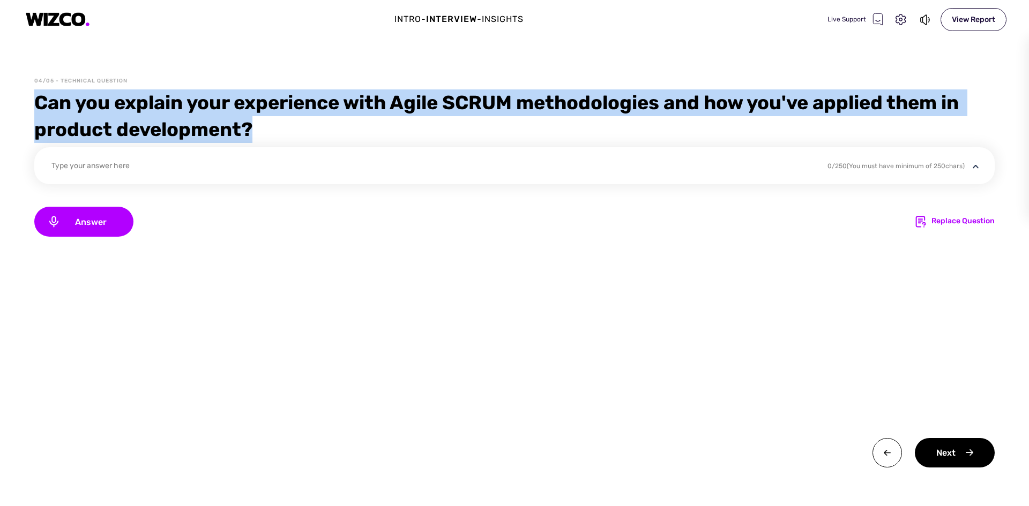
drag, startPoint x: 262, startPoint y: 126, endPoint x: 50, endPoint y: 107, distance: 212.6
click at [24, 102] on div "04/05 - Technical Question Can you explain your experience with Agile SCRUM met…" at bounding box center [514, 291] width 1029 height 429
copy div "Can you explain your experience with Agile SCRUM methodologies and how you've a…"
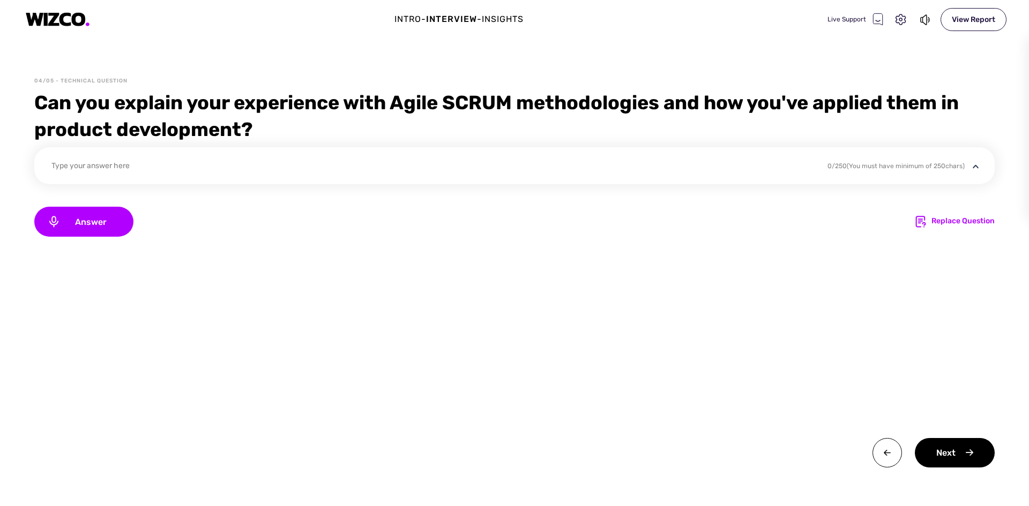
click at [128, 165] on div "Type your answer here" at bounding box center [432, 167] width 762 height 14
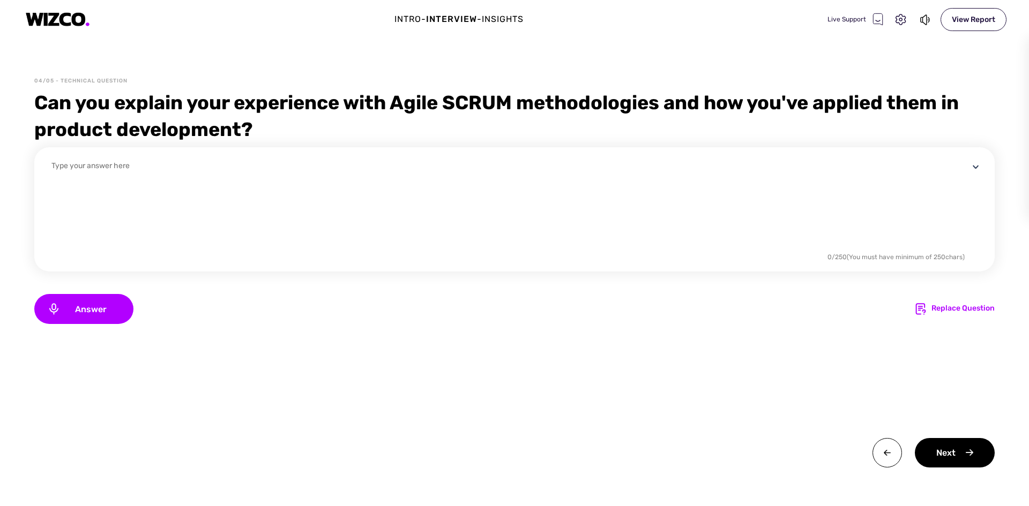
scroll to position [0, 0]
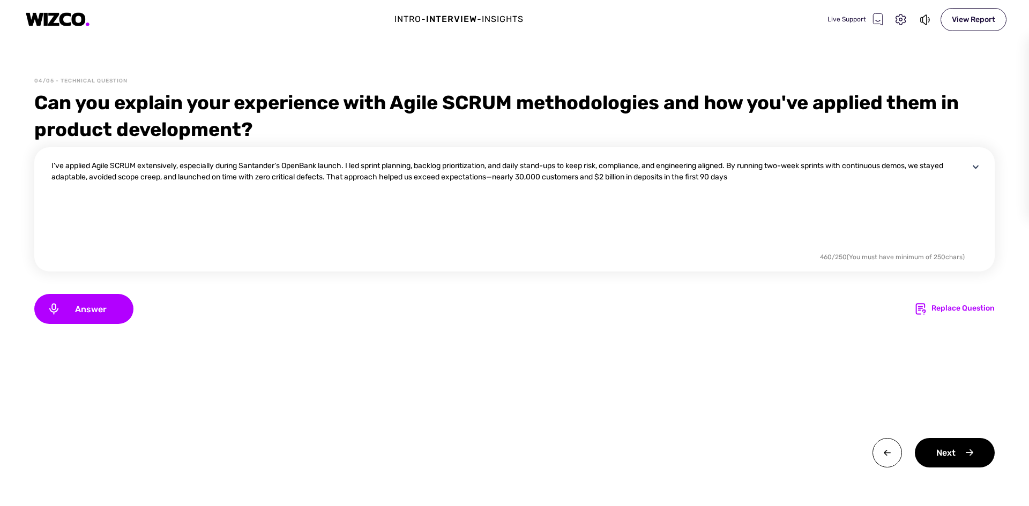
drag, startPoint x: 521, startPoint y: 177, endPoint x: 527, endPoint y: 175, distance: 5.6
click at [522, 176] on textarea "I’ve applied Agile SCRUM extensively, especially during Santander’s OpenBank la…" at bounding box center [509, 205] width 917 height 90
type textarea "I’ve applied Agile SCRUM extensively, especially during Santander’s OpenBank la…"
click at [941, 455] on div "Next" at bounding box center [955, 452] width 80 height 29
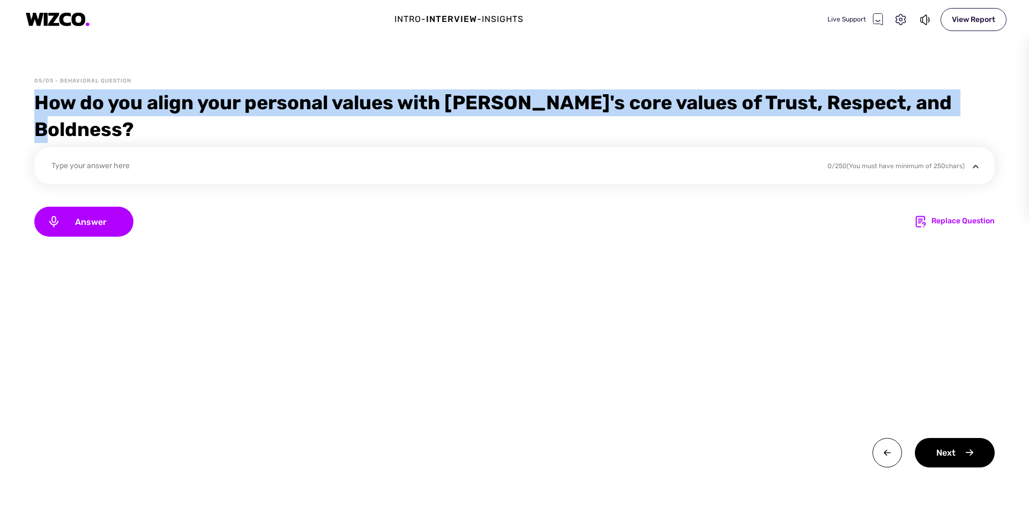
drag, startPoint x: 951, startPoint y: 102, endPoint x: 30, endPoint y: 102, distance: 920.7
click at [29, 103] on div "05/05 - Behavioral Question How do you align your personal values with Lumin's …" at bounding box center [514, 291] width 1029 height 429
copy div "How do you align your personal values with Lumin's core values of Trust, Respec…"
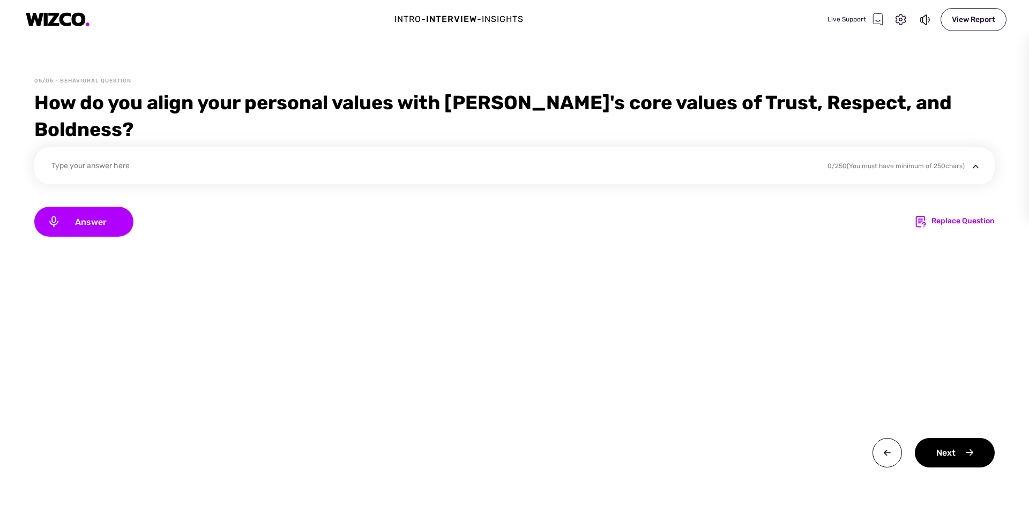
click at [65, 160] on div "Type your answer here" at bounding box center [432, 167] width 762 height 14
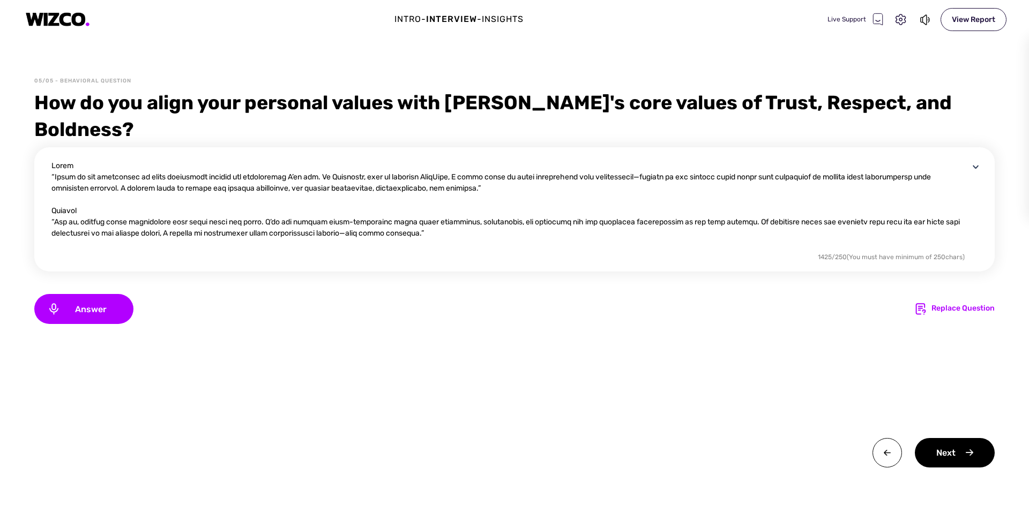
click at [55, 160] on textarea at bounding box center [509, 205] width 917 height 90
click at [652, 160] on textarea at bounding box center [509, 205] width 917 height 90
click at [55, 195] on textarea at bounding box center [509, 205] width 917 height 90
click at [436, 208] on textarea at bounding box center [509, 205] width 917 height 90
click at [494, 161] on textarea at bounding box center [509, 205] width 917 height 90
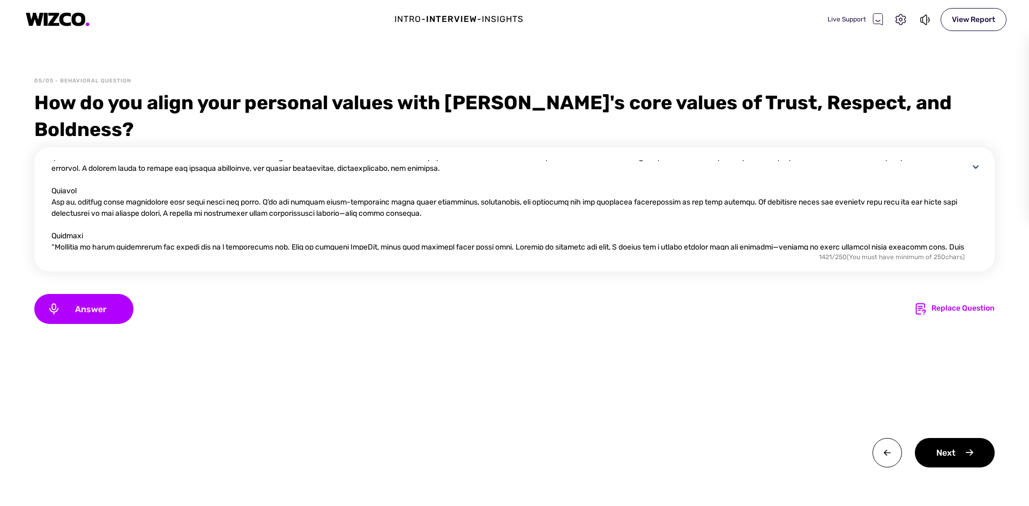
scroll to position [54, 0]
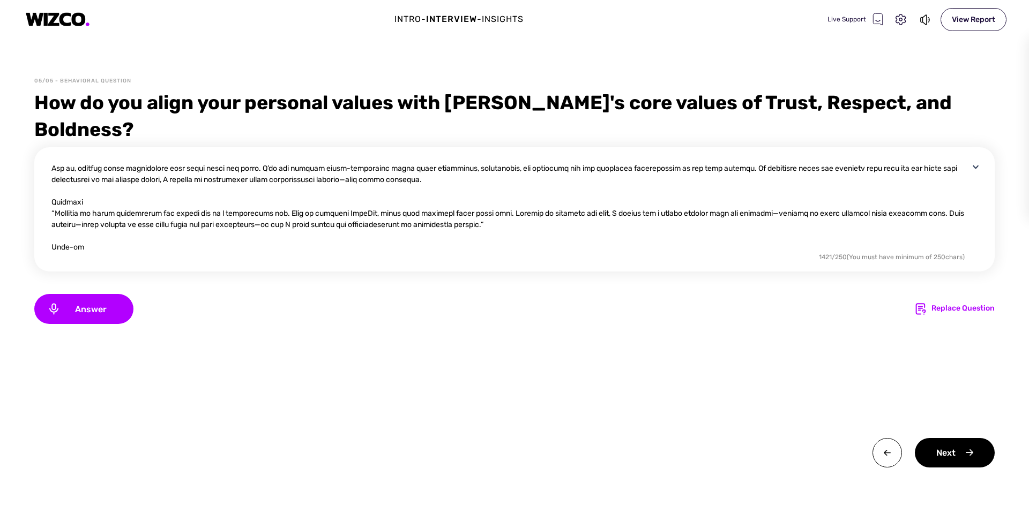
click at [56, 186] on textarea at bounding box center [509, 205] width 917 height 90
click at [517, 197] on textarea at bounding box center [509, 205] width 917 height 90
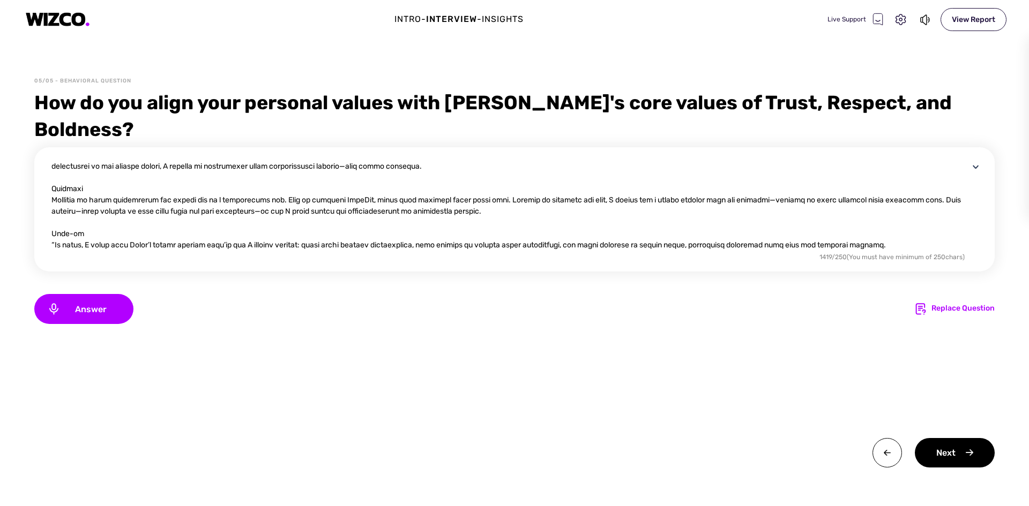
scroll to position [68, 0]
click at [55, 215] on textarea at bounding box center [509, 205] width 917 height 90
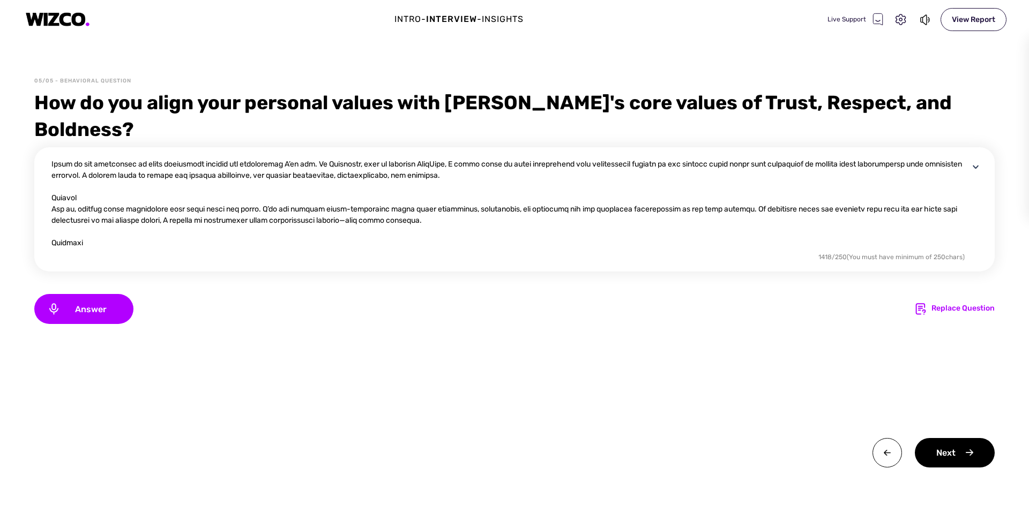
scroll to position [0, 0]
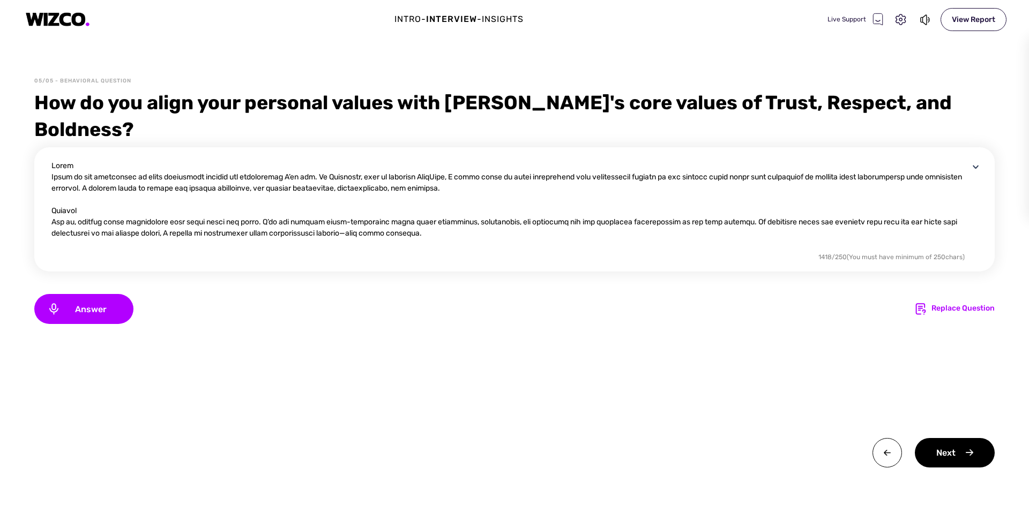
click at [359, 207] on textarea at bounding box center [509, 205] width 917 height 90
type textarea "Trust Trust is the foundation of every successful product and partnership I’ve …"
click at [945, 449] on div "Next" at bounding box center [955, 452] width 80 height 29
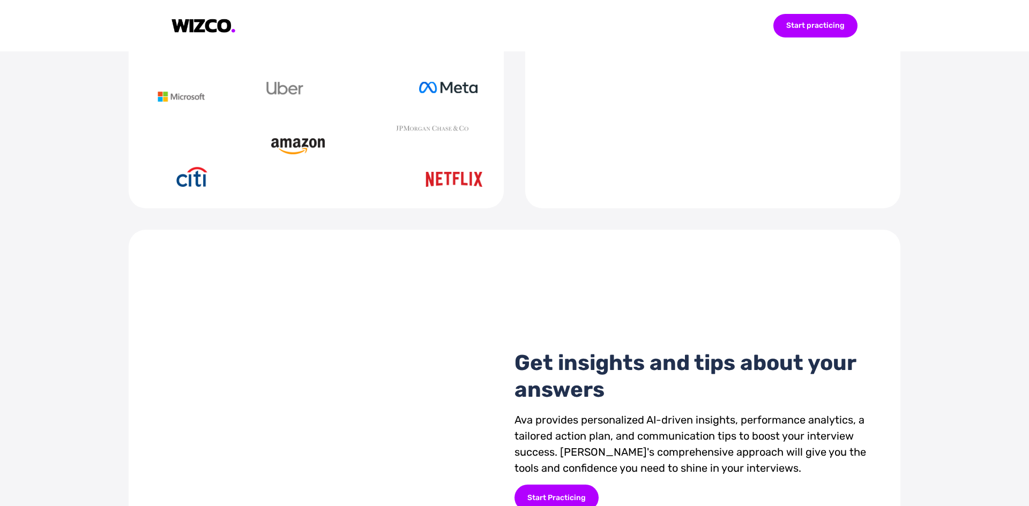
scroll to position [709, 0]
